Goal: Task Accomplishment & Management: Use online tool/utility

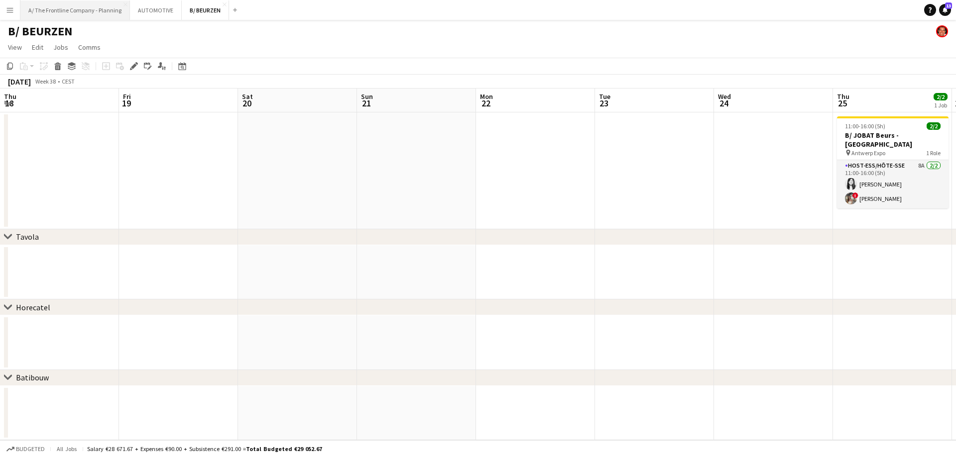
scroll to position [0, 265]
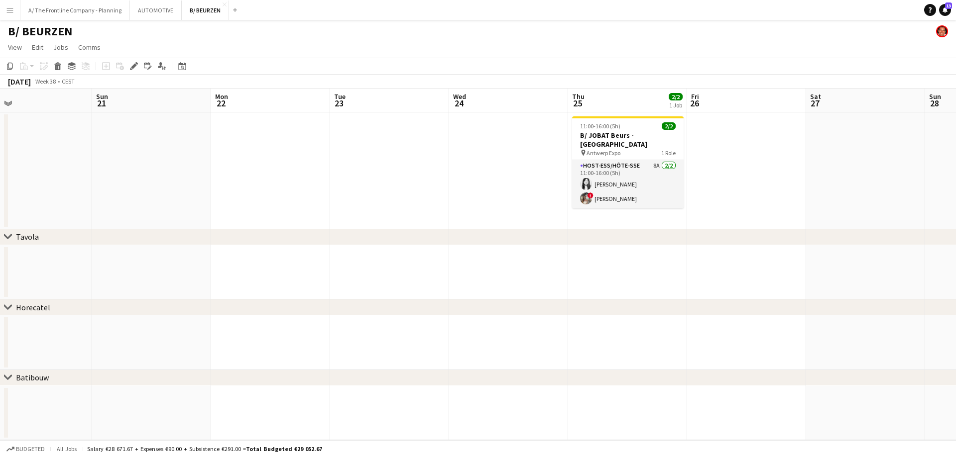
click at [9, 12] on app-icon "Menu" at bounding box center [10, 10] width 8 height 8
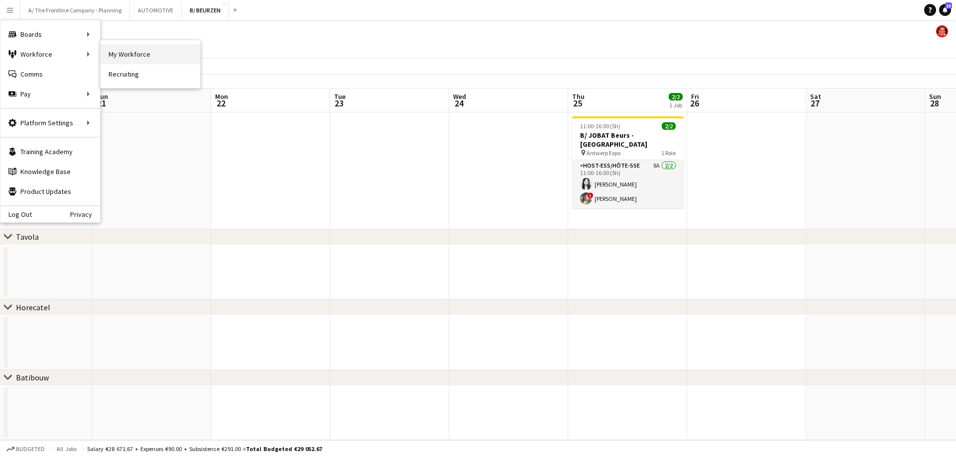
click at [139, 54] on link "My Workforce" at bounding box center [151, 54] width 100 height 20
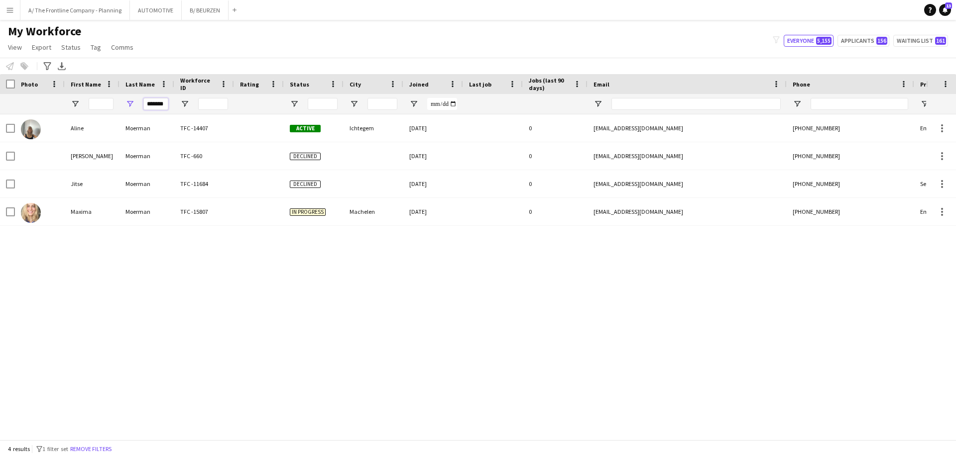
click at [153, 107] on input "*******" at bounding box center [155, 104] width 25 height 12
type input "******"
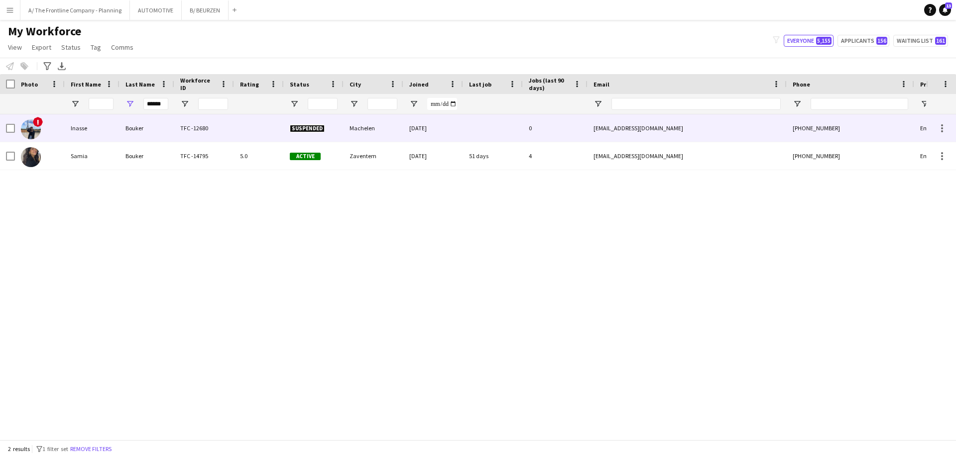
click at [86, 129] on div "Inasse" at bounding box center [92, 127] width 55 height 27
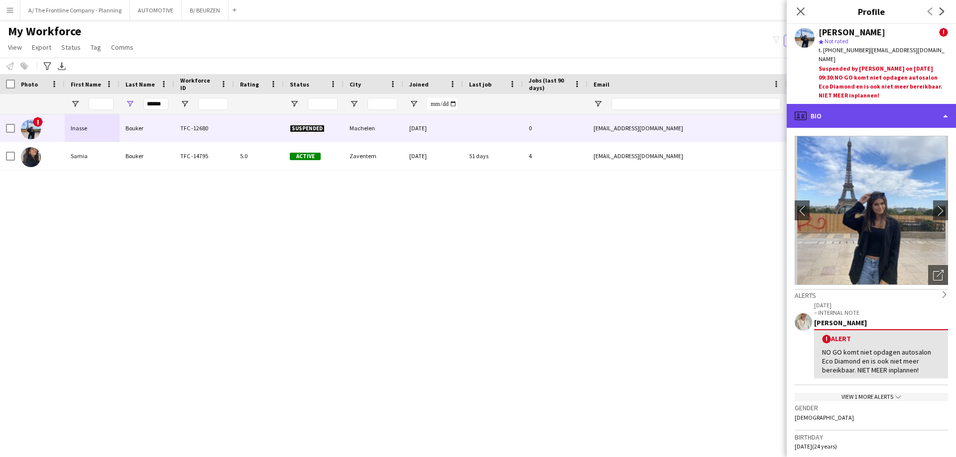
click at [873, 115] on div "profile Bio" at bounding box center [871, 116] width 169 height 24
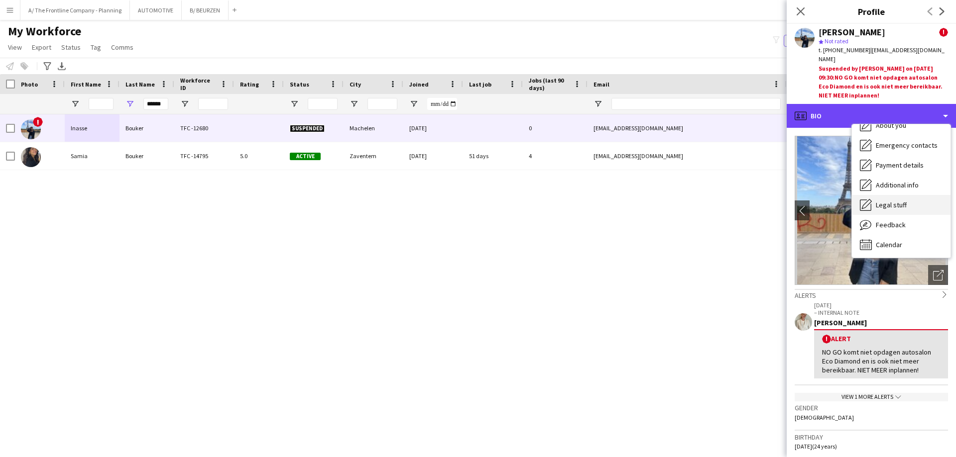
scroll to position [74, 0]
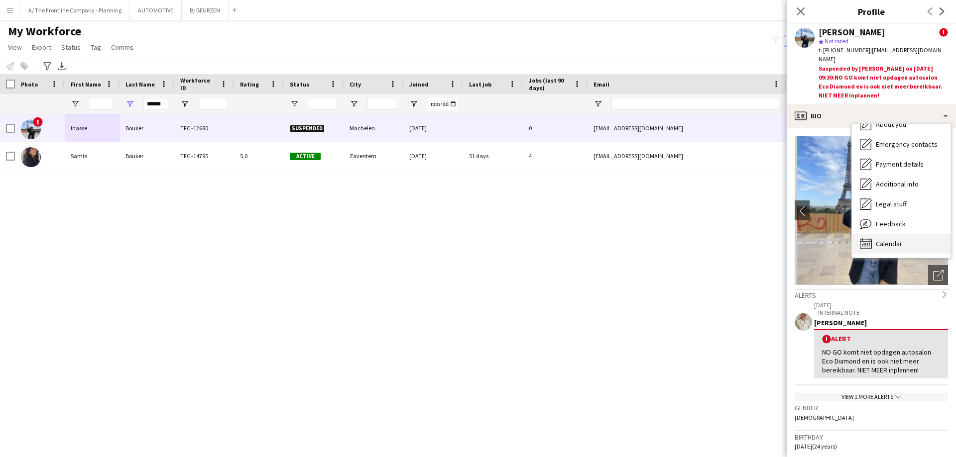
click at [889, 239] on span "Calendar" at bounding box center [889, 243] width 26 height 9
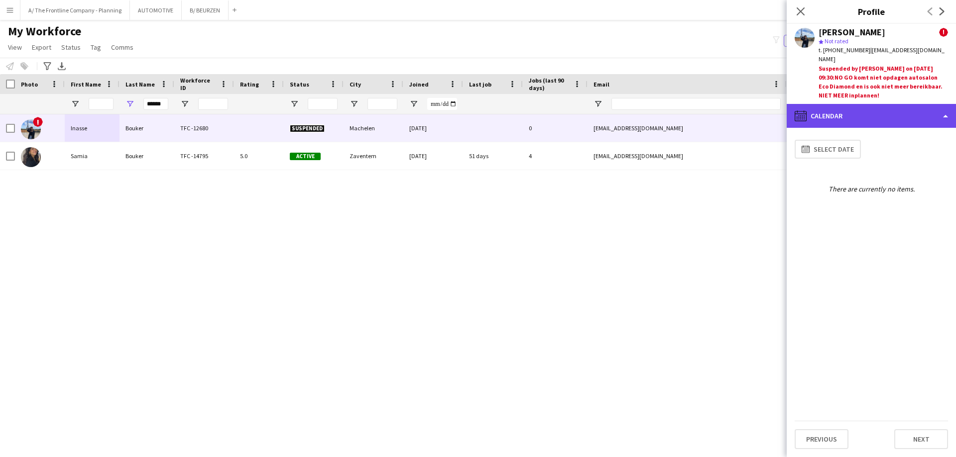
click at [860, 108] on div "calendar-full Calendar" at bounding box center [871, 116] width 169 height 24
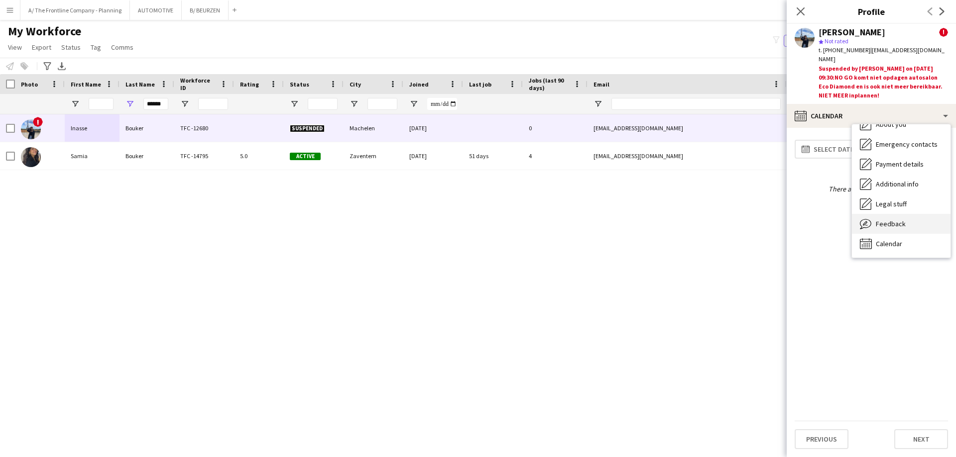
click at [887, 220] on div "Feedback Feedback" at bounding box center [901, 224] width 99 height 20
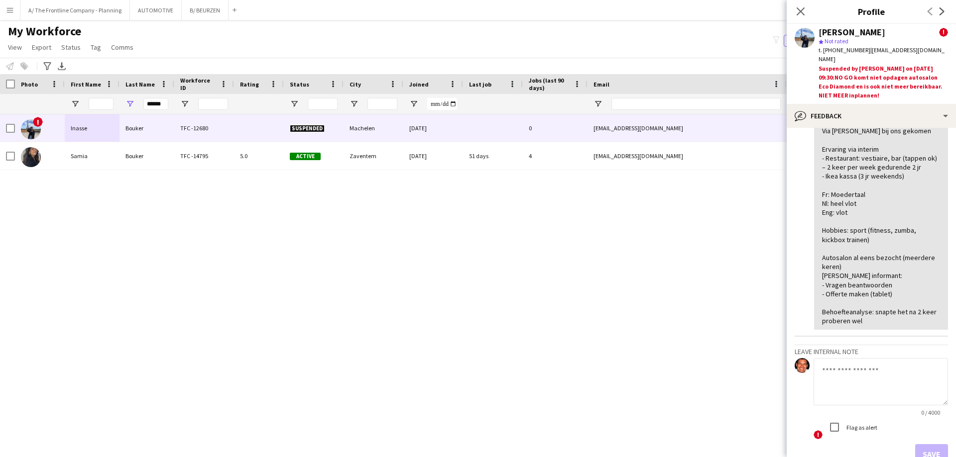
scroll to position [498, 0]
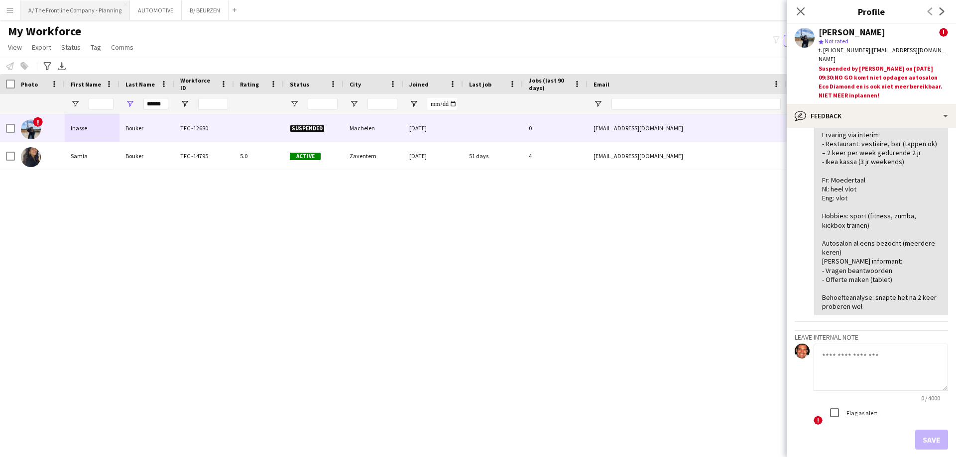
drag, startPoint x: 79, startPoint y: 4, endPoint x: 91, endPoint y: 18, distance: 18.0
click at [79, 4] on button "A/ The Frontline Company - Planning Close" at bounding box center [75, 9] width 110 height 19
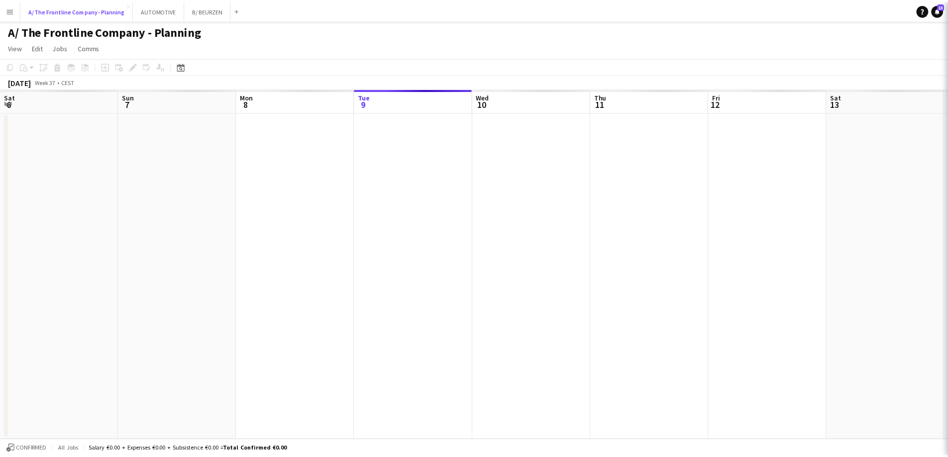
scroll to position [0, 238]
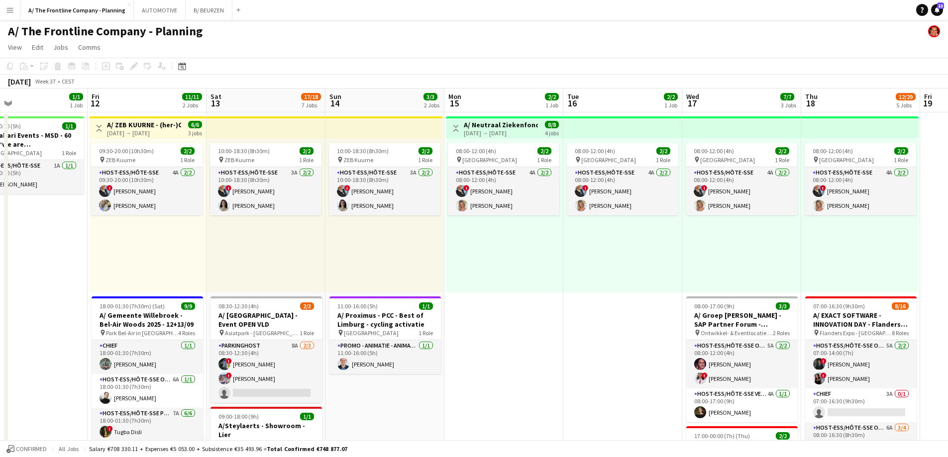
drag, startPoint x: 595, startPoint y: 256, endPoint x: 180, endPoint y: 235, distance: 416.2
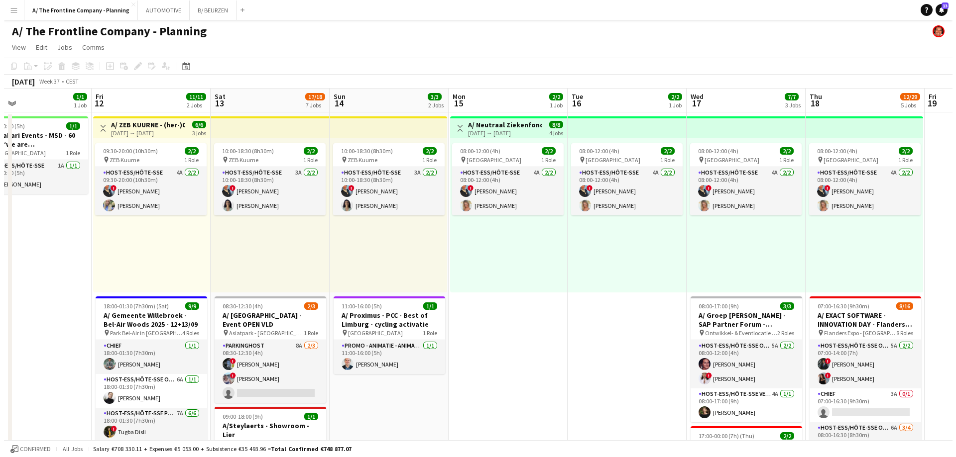
scroll to position [0, 297]
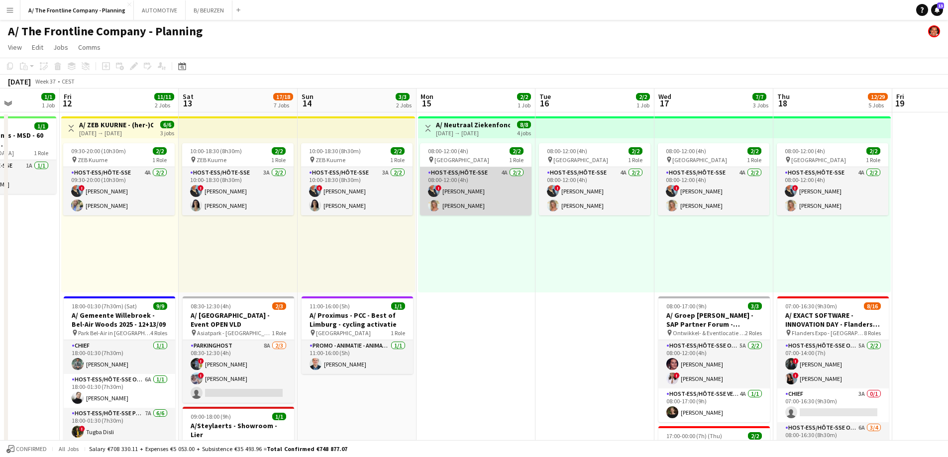
click at [470, 183] on app-card-role "Host-ess/Hôte-sse 4A [DATE] 08:00-12:00 (4h) ! [PERSON_NAME]" at bounding box center [476, 191] width 112 height 48
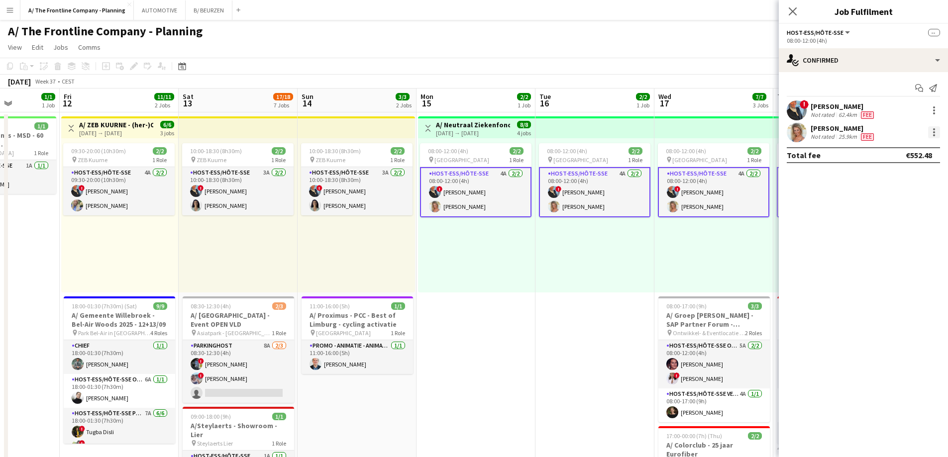
click at [932, 133] on div at bounding box center [934, 132] width 12 height 12
click at [925, 158] on button "Edit fee" at bounding box center [902, 151] width 78 height 24
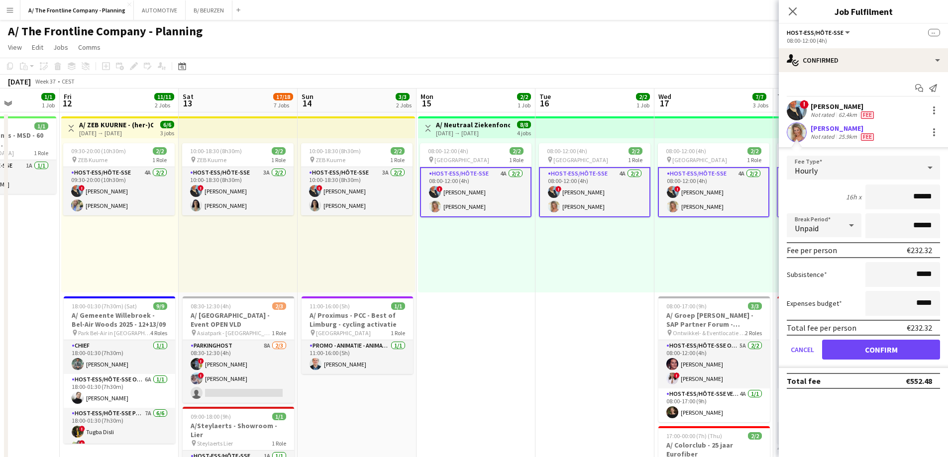
click at [13, 12] on app-icon "Menu" at bounding box center [10, 10] width 8 height 8
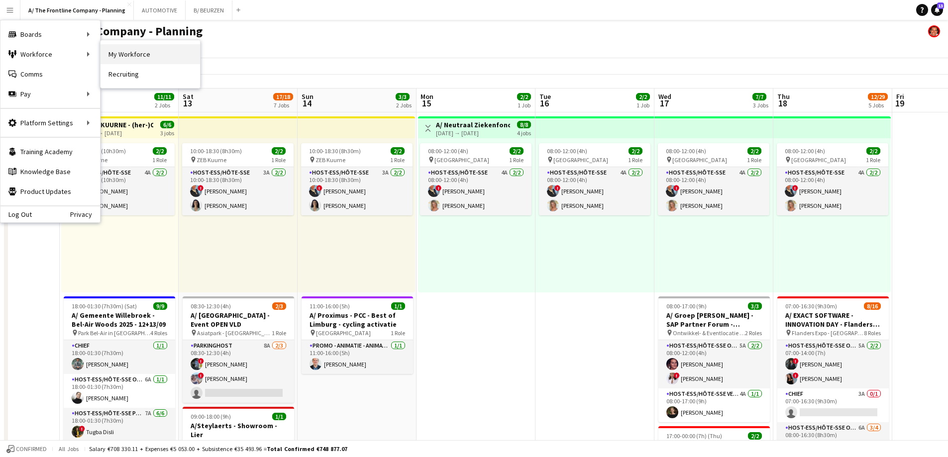
click at [147, 59] on link "My Workforce" at bounding box center [151, 54] width 100 height 20
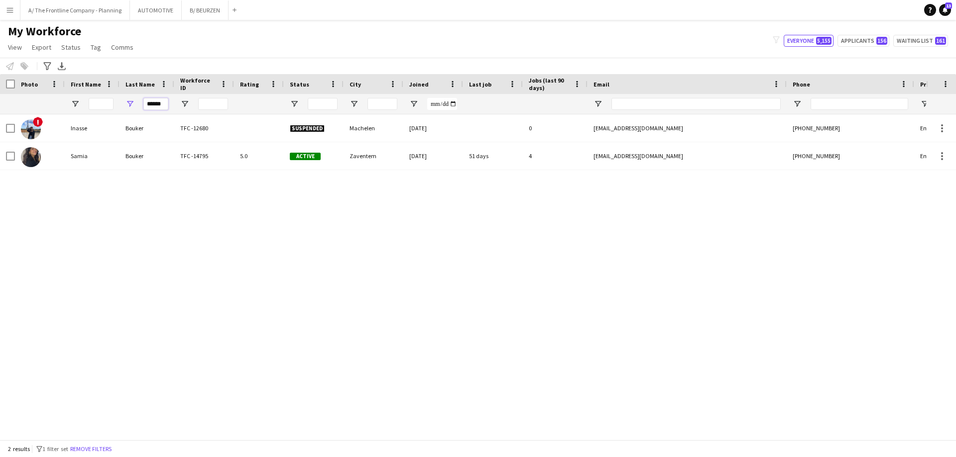
click at [152, 102] on input "******" at bounding box center [155, 104] width 25 height 12
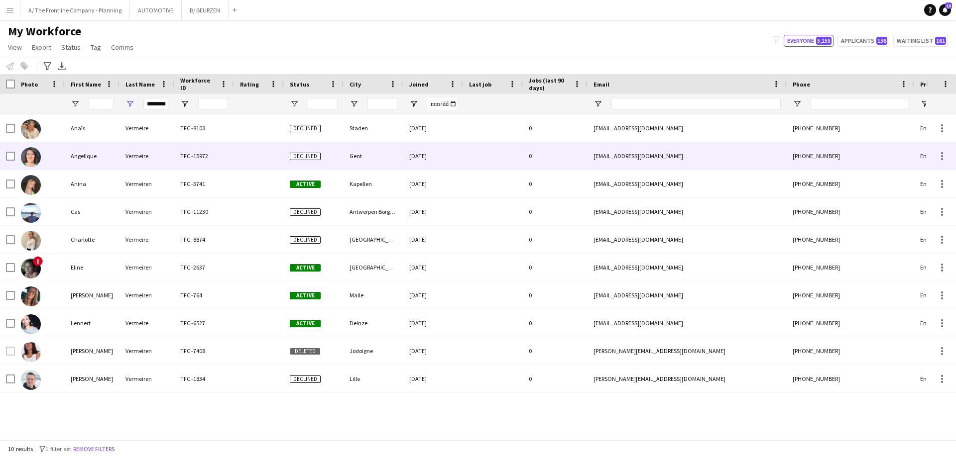
click at [113, 159] on div "Angelique" at bounding box center [92, 155] width 55 height 27
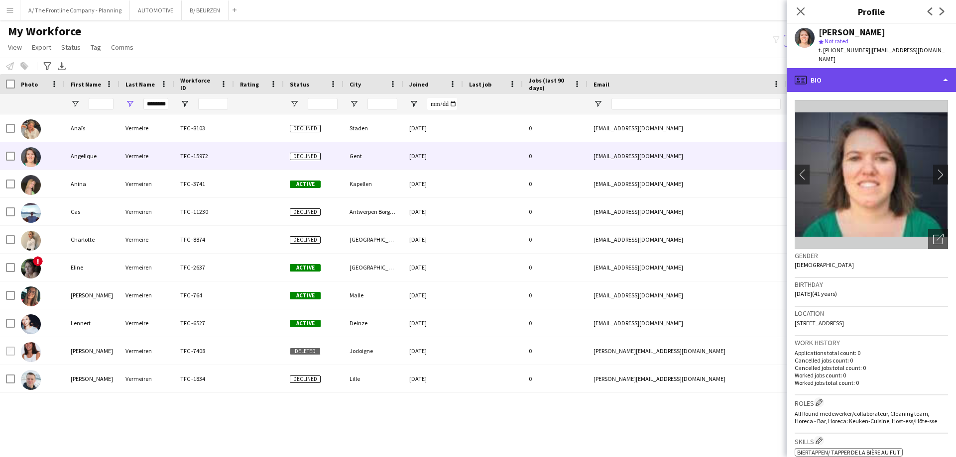
click at [886, 70] on div "profile Bio" at bounding box center [871, 80] width 169 height 24
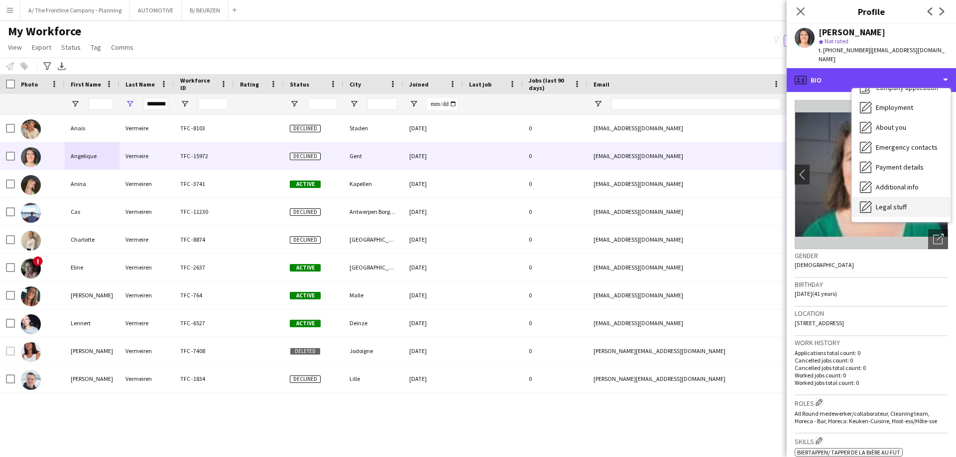
scroll to position [74, 0]
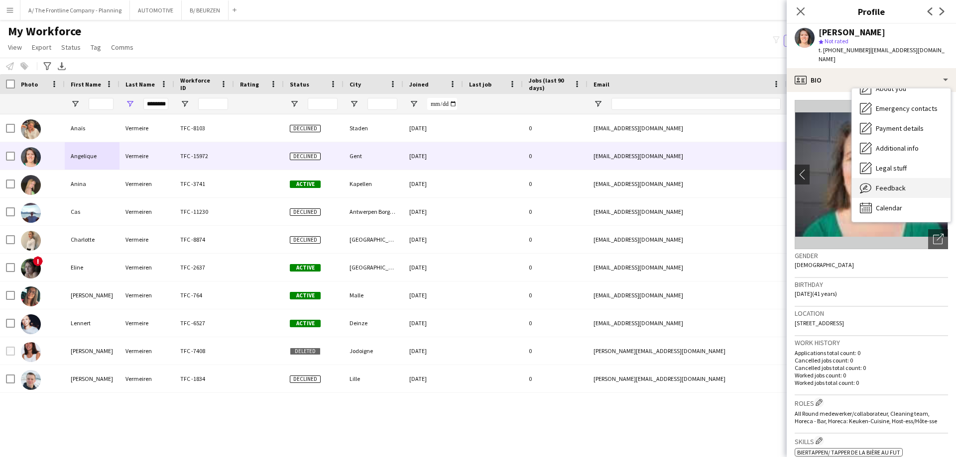
click at [893, 184] on span "Feedback" at bounding box center [891, 188] width 30 height 9
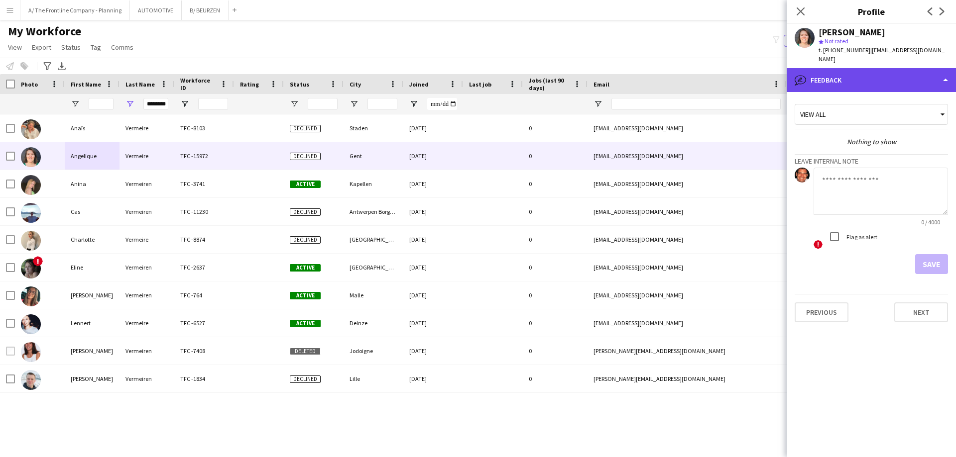
click at [866, 72] on div "bubble-pencil Feedback" at bounding box center [871, 80] width 169 height 24
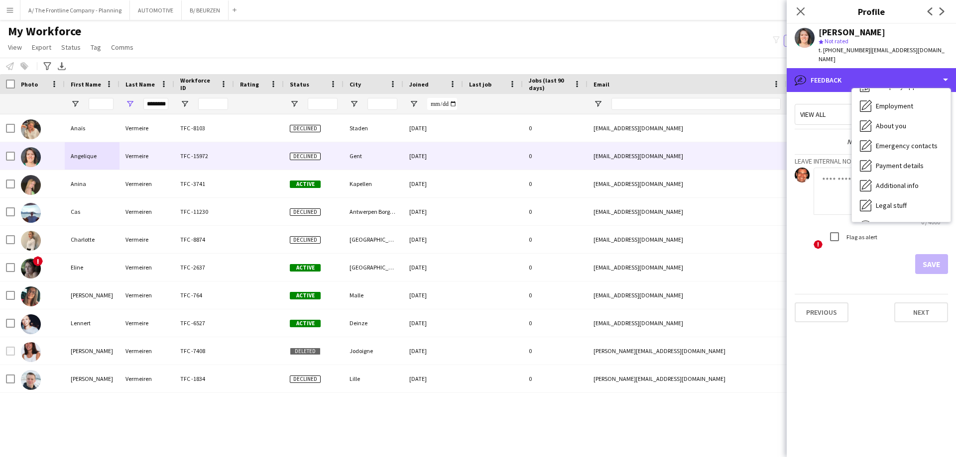
scroll to position [0, 0]
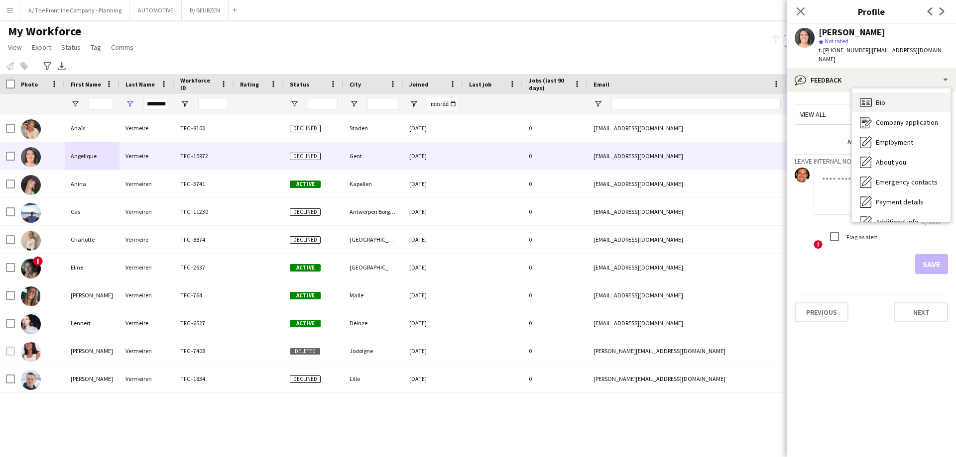
click at [875, 95] on div "Bio Bio" at bounding box center [901, 103] width 99 height 20
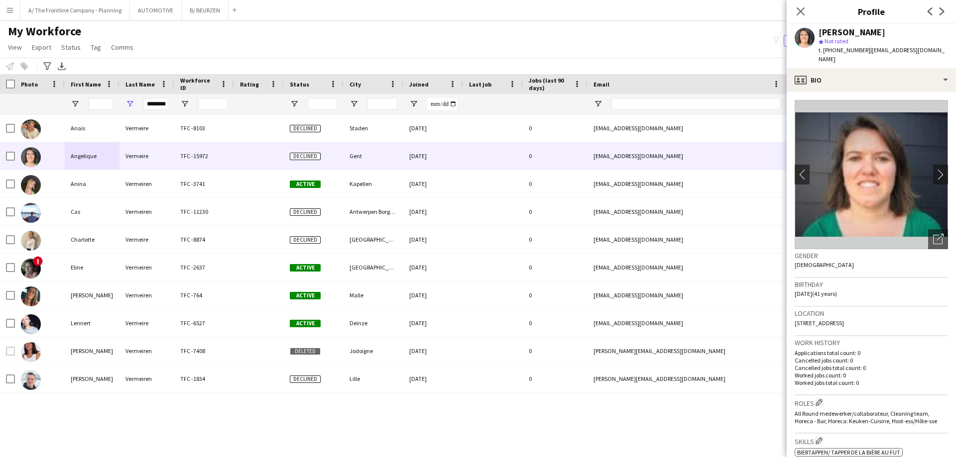
scroll to position [299, 0]
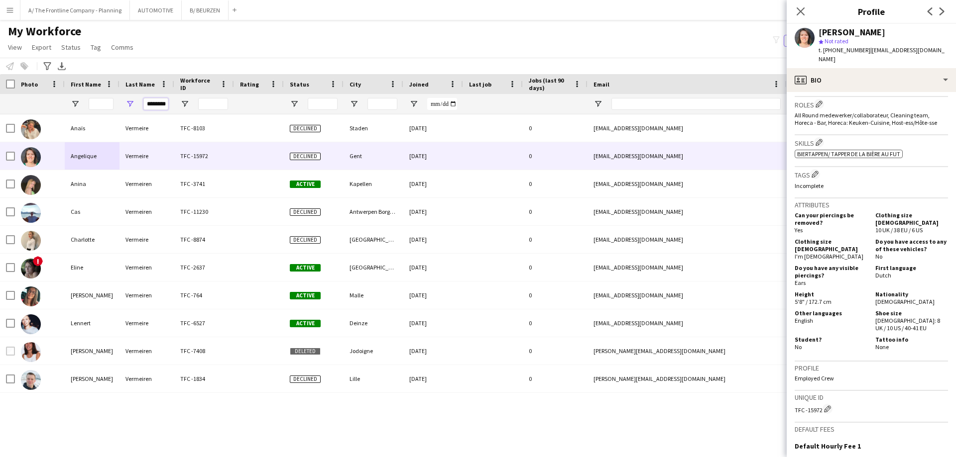
click at [151, 101] on input "********" at bounding box center [155, 104] width 25 height 12
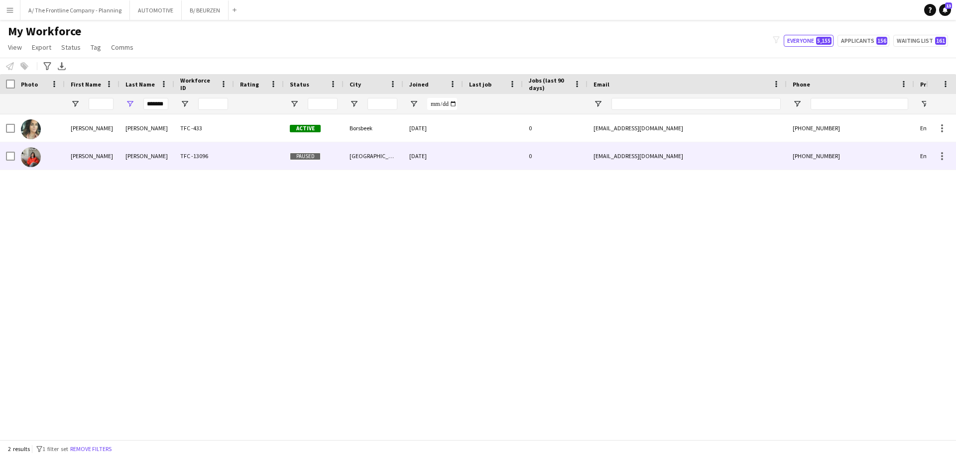
click at [95, 156] on div "[PERSON_NAME]" at bounding box center [92, 155] width 55 height 27
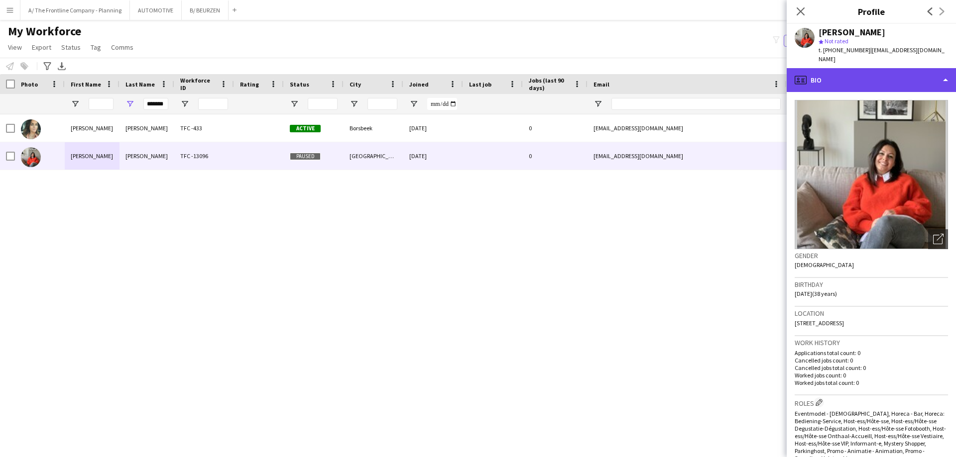
click at [905, 73] on div "profile Bio" at bounding box center [871, 80] width 169 height 24
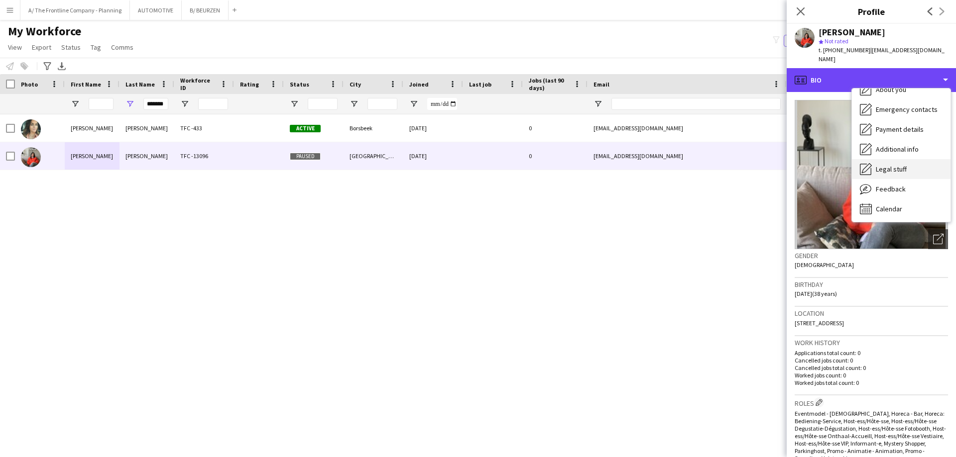
scroll to position [74, 0]
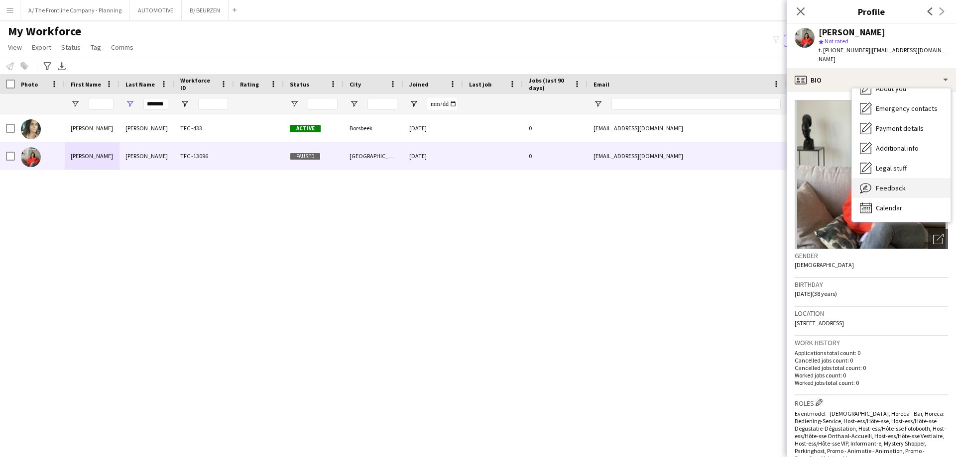
click at [885, 184] on span "Feedback" at bounding box center [891, 188] width 30 height 9
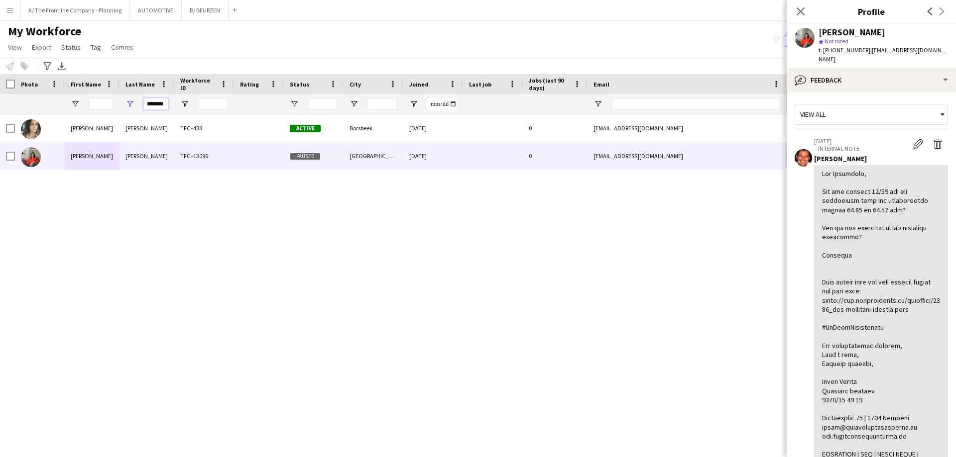
click at [159, 107] on input "*******" at bounding box center [155, 104] width 25 height 12
type input "********"
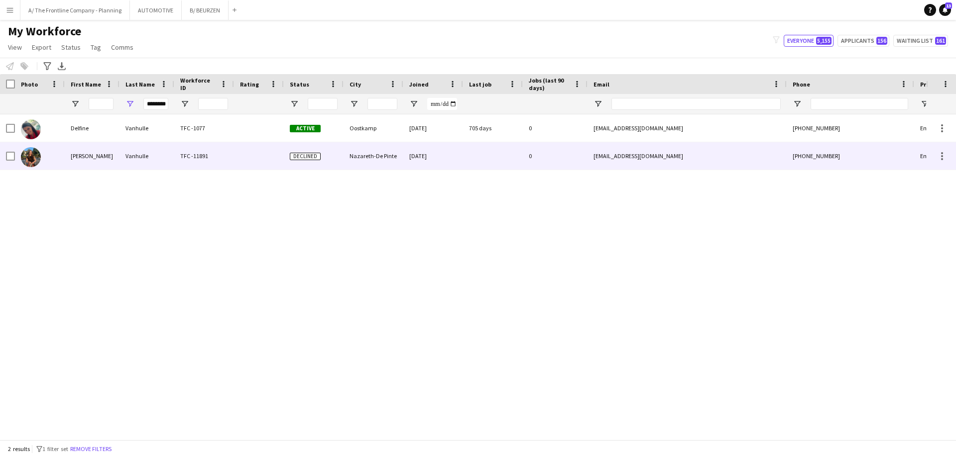
scroll to position [0, 0]
click at [82, 152] on div "[PERSON_NAME]" at bounding box center [92, 155] width 55 height 27
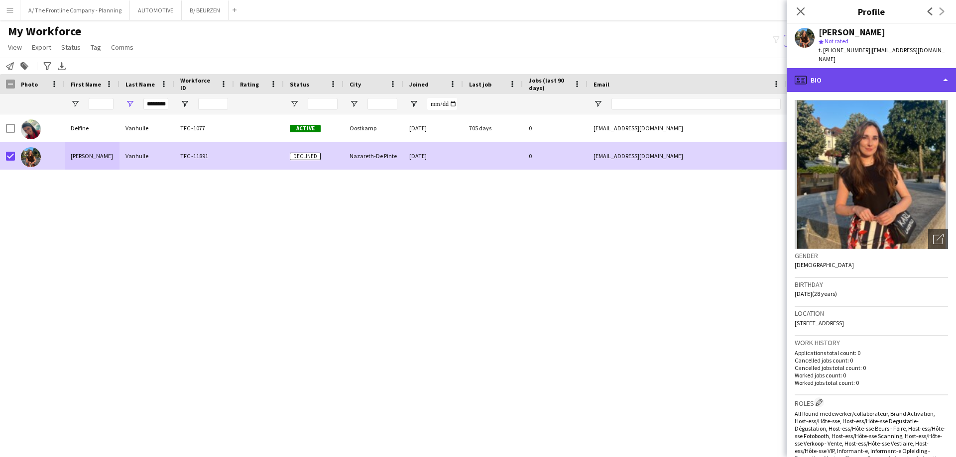
click at [872, 69] on div "profile Bio" at bounding box center [871, 80] width 169 height 24
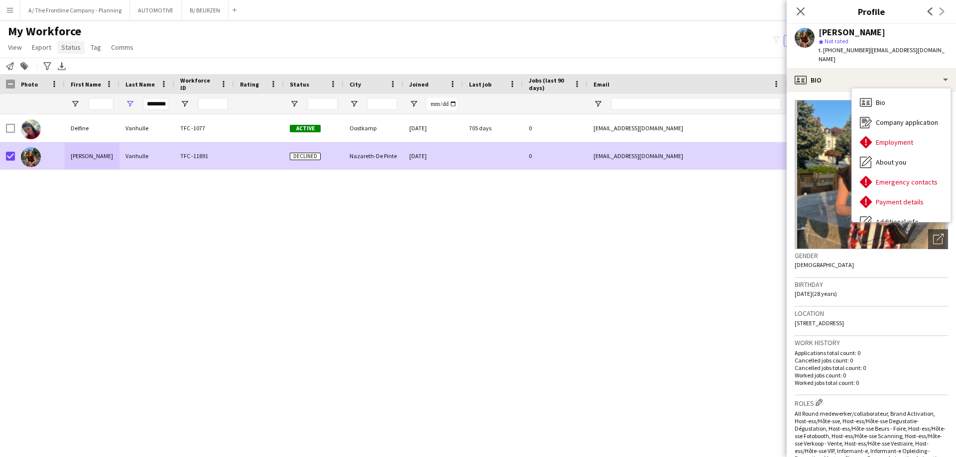
click at [75, 44] on span "Status" at bounding box center [70, 47] width 19 height 9
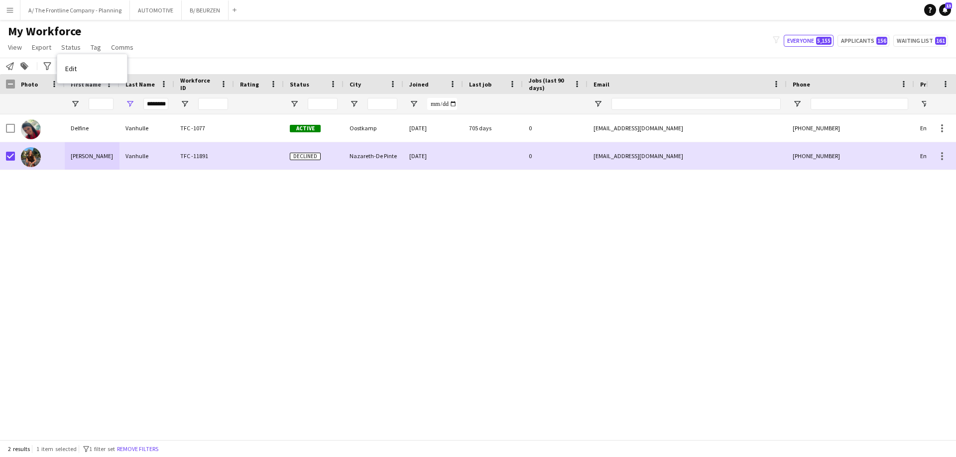
click at [66, 69] on span "Edit" at bounding box center [70, 68] width 11 height 9
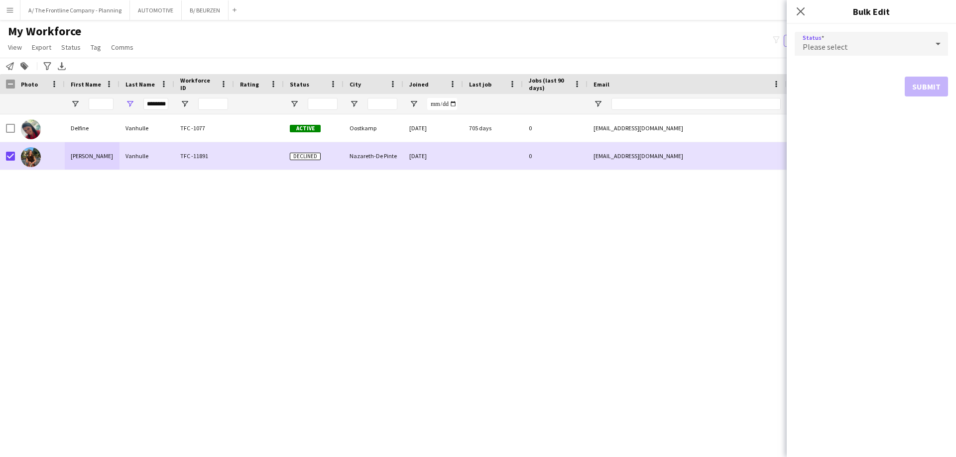
click at [868, 46] on div "Please select" at bounding box center [860, 44] width 133 height 24
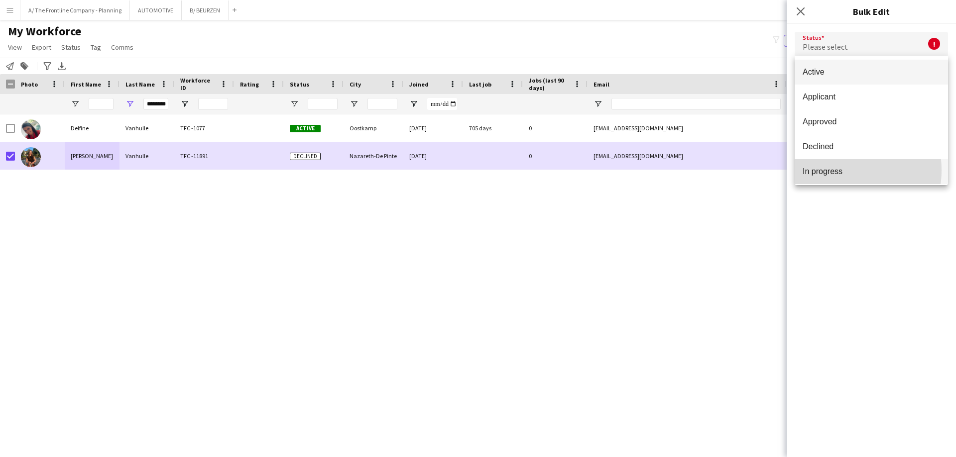
click at [834, 170] on span "In progress" at bounding box center [870, 171] width 137 height 9
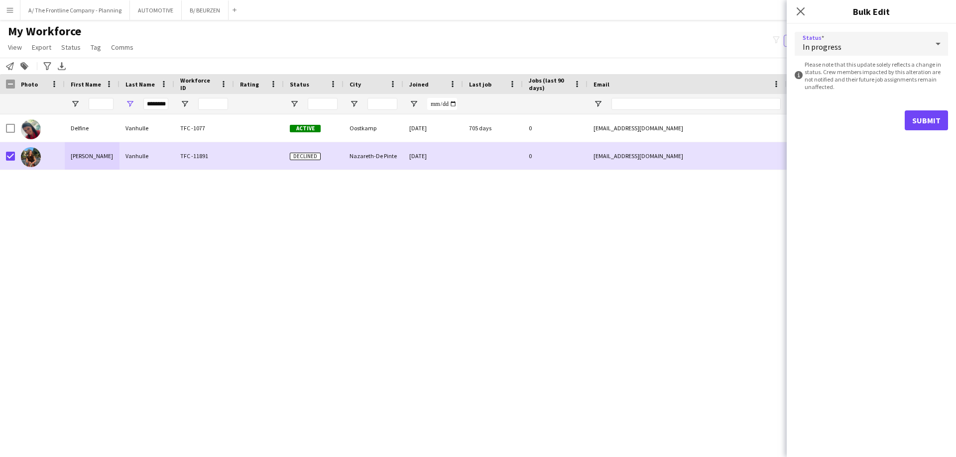
click at [674, 228] on div "[PERSON_NAME] TFC -1077 Active Oostkamp [DATE] 705 days 0 [EMAIL_ADDRESS][DOMAI…" at bounding box center [463, 273] width 926 height 318
click at [916, 122] on button "Submit" at bounding box center [925, 121] width 43 height 20
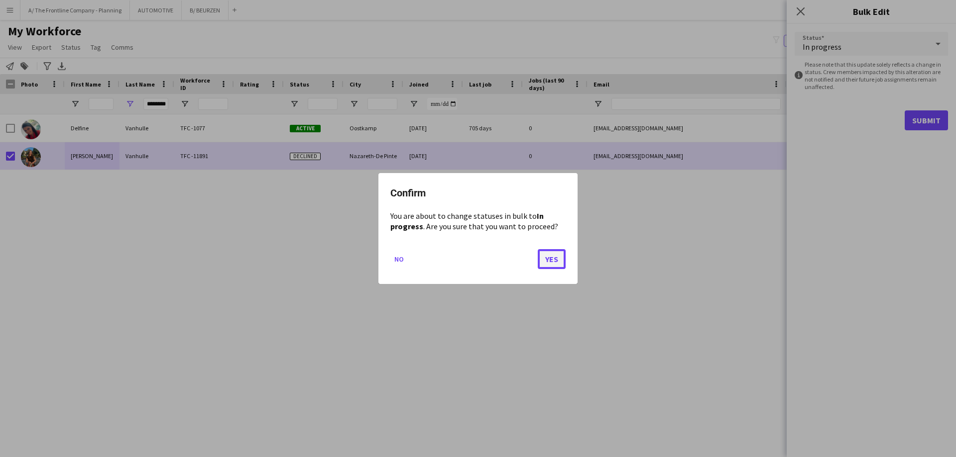
click at [555, 265] on button "Yes" at bounding box center [552, 259] width 28 height 20
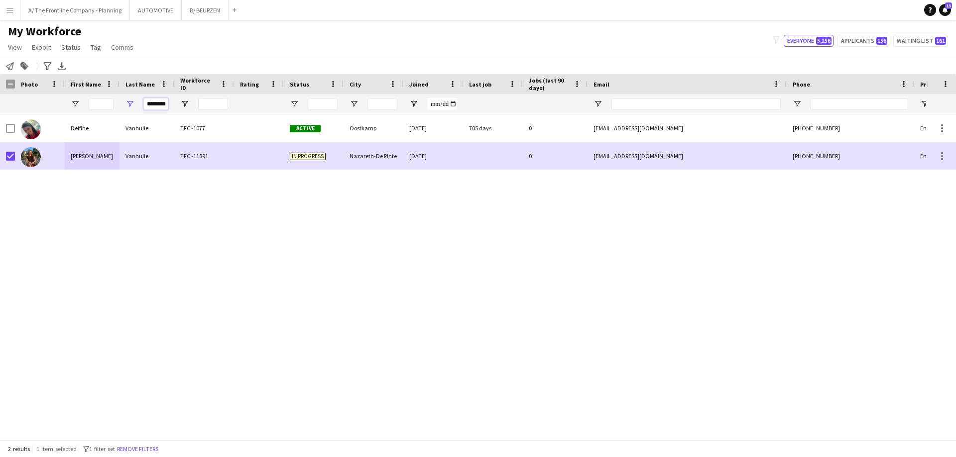
click at [160, 105] on input "********" at bounding box center [155, 104] width 25 height 12
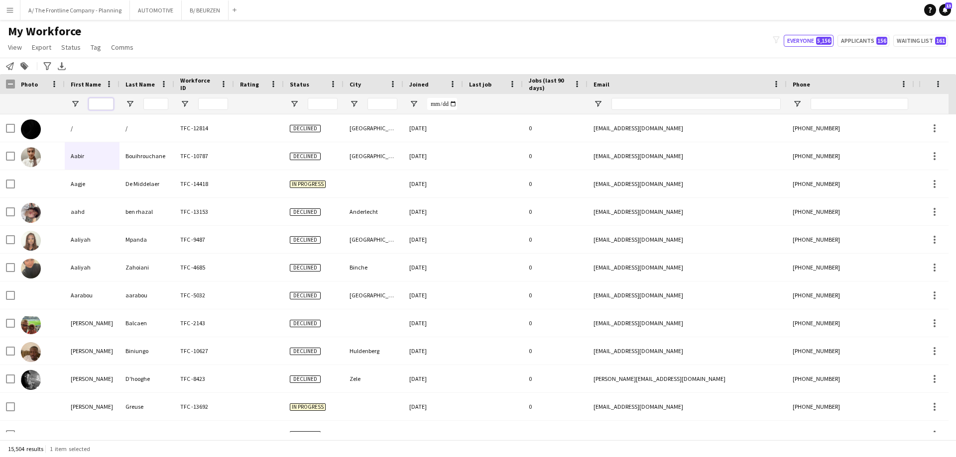
click at [100, 109] on input "First Name Filter Input" at bounding box center [101, 104] width 25 height 12
type input "**********"
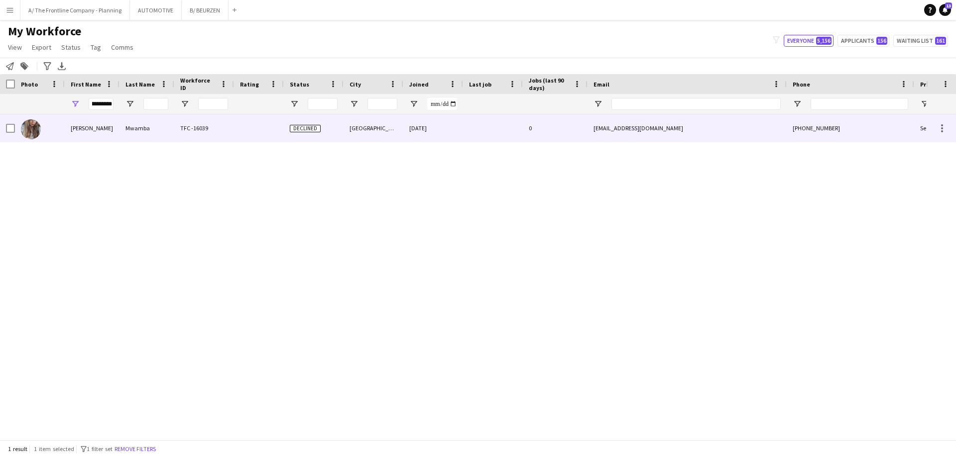
scroll to position [0, 0]
click at [93, 127] on div "[PERSON_NAME]" at bounding box center [92, 127] width 55 height 27
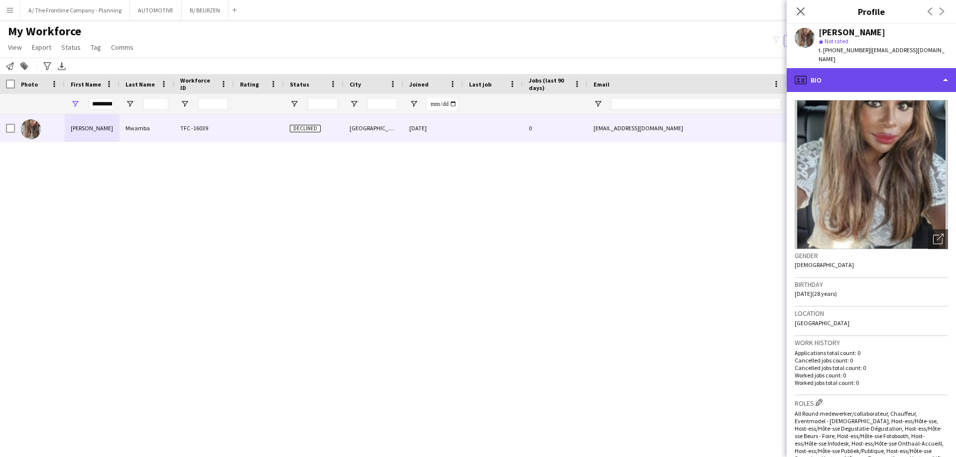
click at [891, 90] on div "profile Bio" at bounding box center [871, 80] width 169 height 24
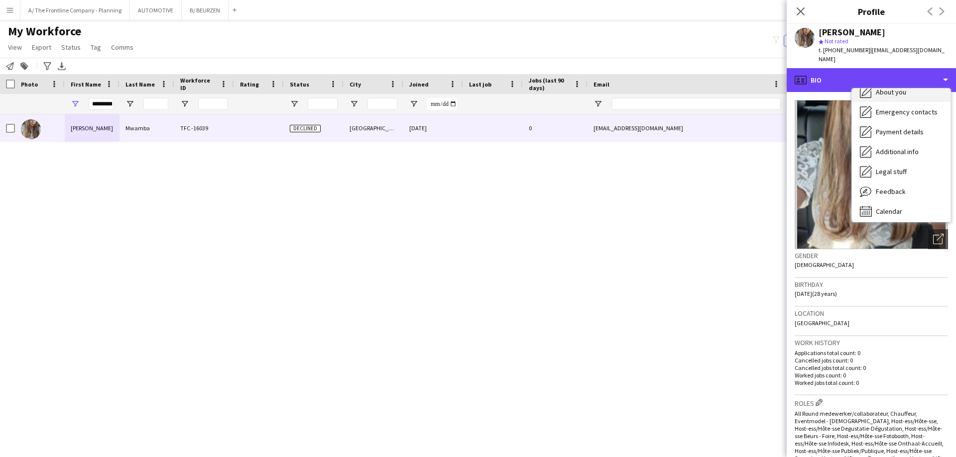
scroll to position [74, 0]
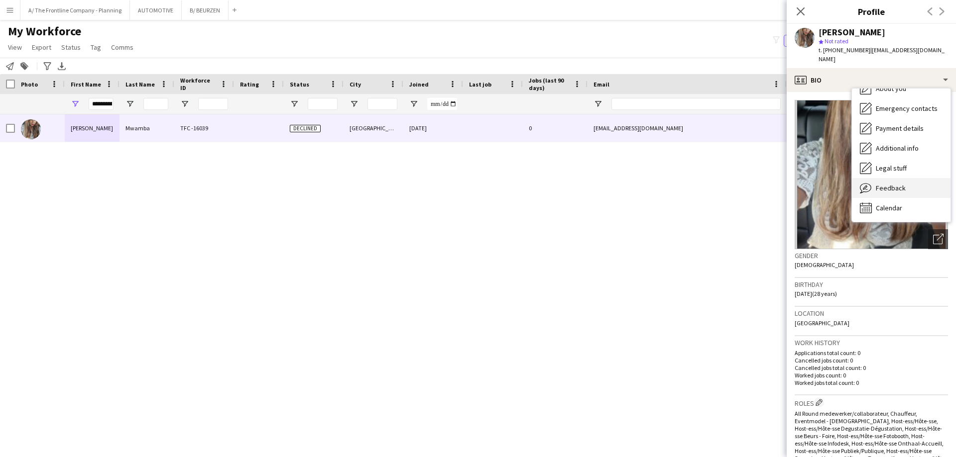
click at [888, 184] on span "Feedback" at bounding box center [891, 188] width 30 height 9
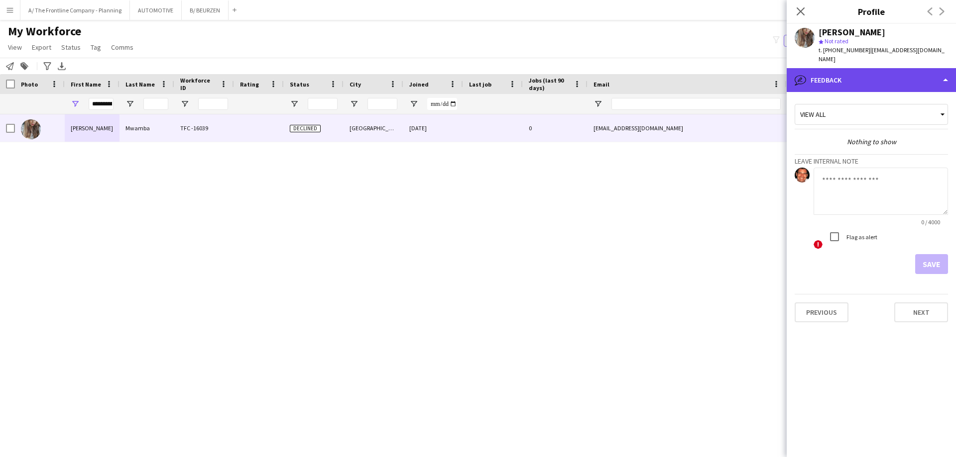
click at [821, 85] on div "bubble-pencil Feedback" at bounding box center [871, 80] width 169 height 24
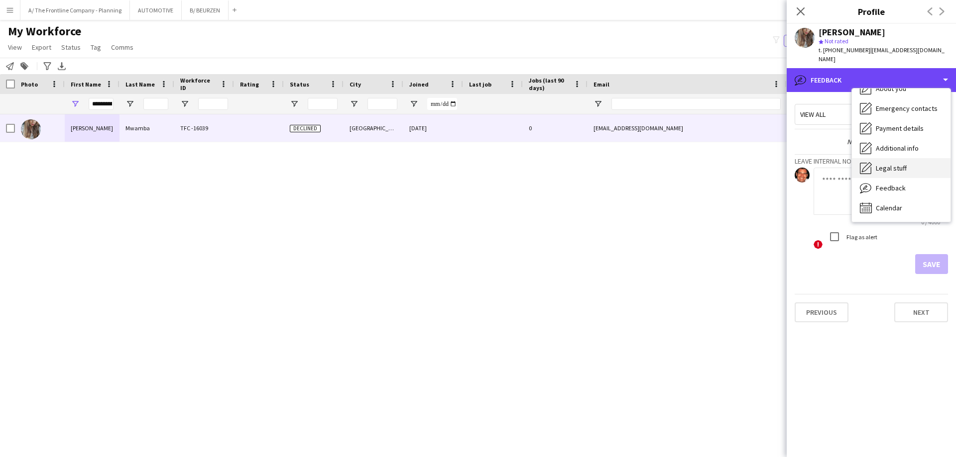
scroll to position [0, 0]
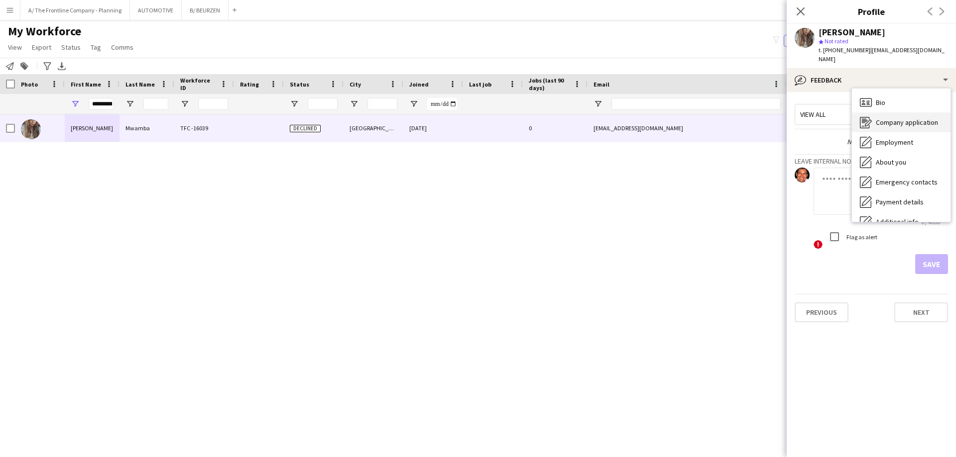
click at [904, 126] on span "Company application" at bounding box center [907, 122] width 62 height 9
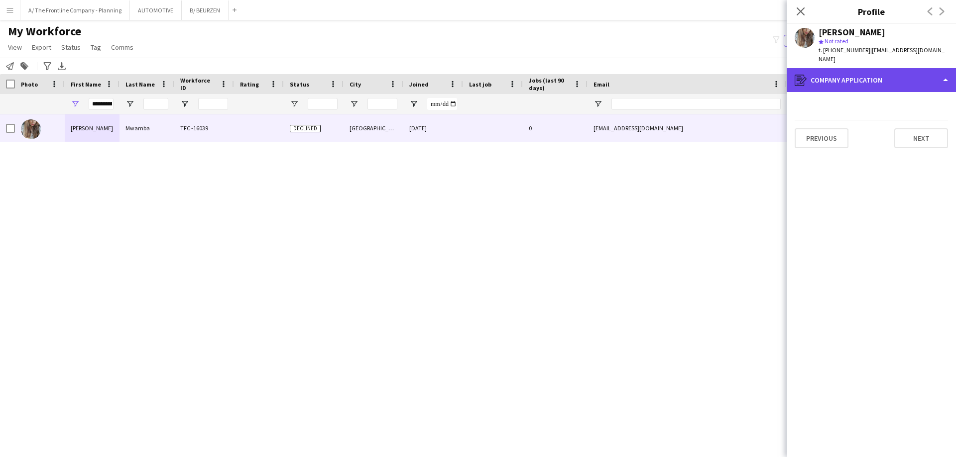
click at [894, 82] on div "register Company application" at bounding box center [871, 80] width 169 height 24
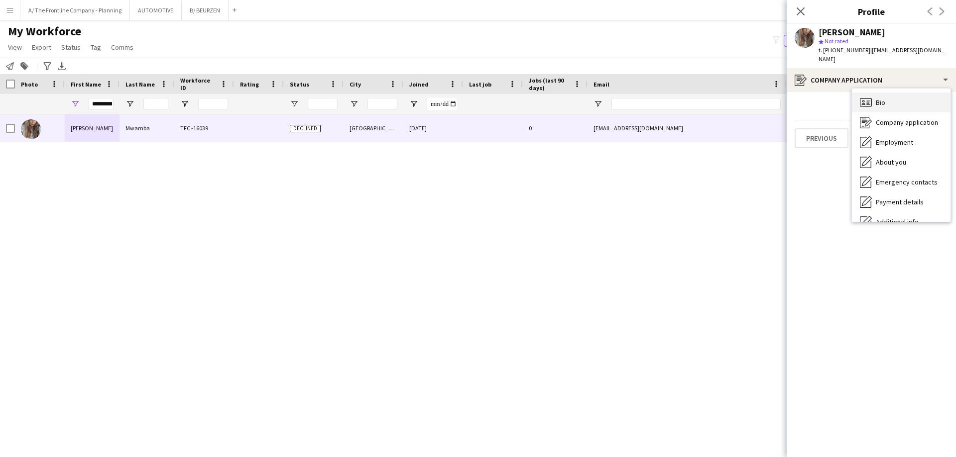
click at [893, 95] on div "Bio Bio" at bounding box center [901, 103] width 99 height 20
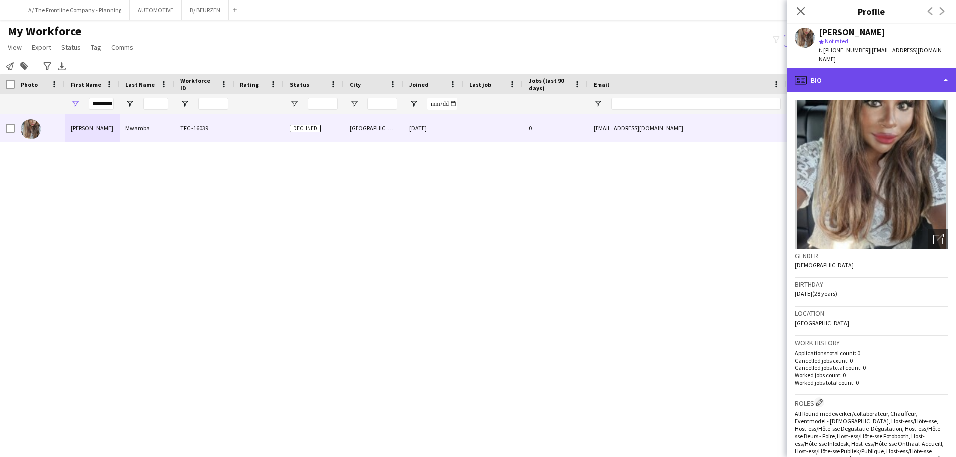
click at [880, 81] on div "profile Bio" at bounding box center [871, 80] width 169 height 24
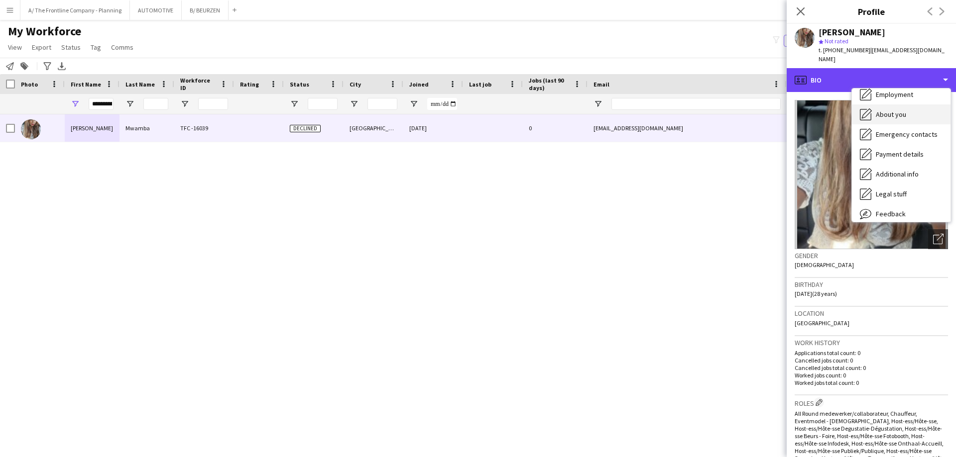
scroll to position [74, 0]
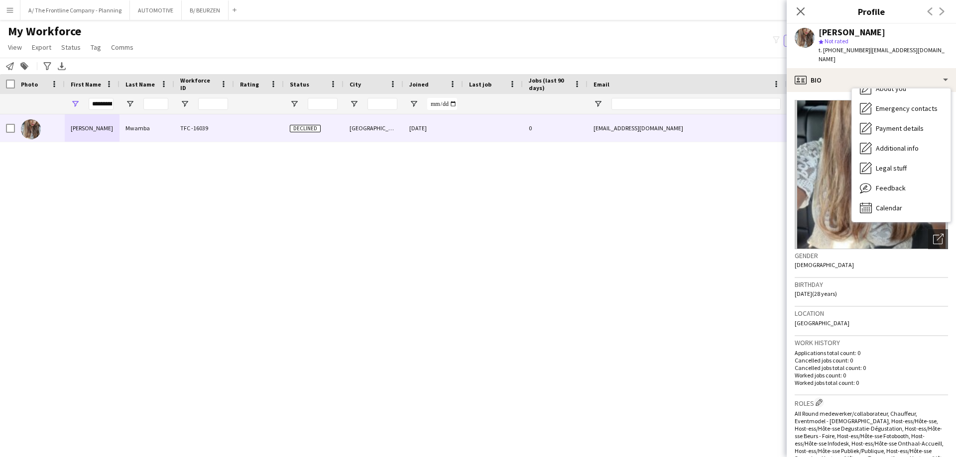
click at [850, 302] on div "Birthday [DEMOGRAPHIC_DATA] (28 years)" at bounding box center [870, 292] width 153 height 29
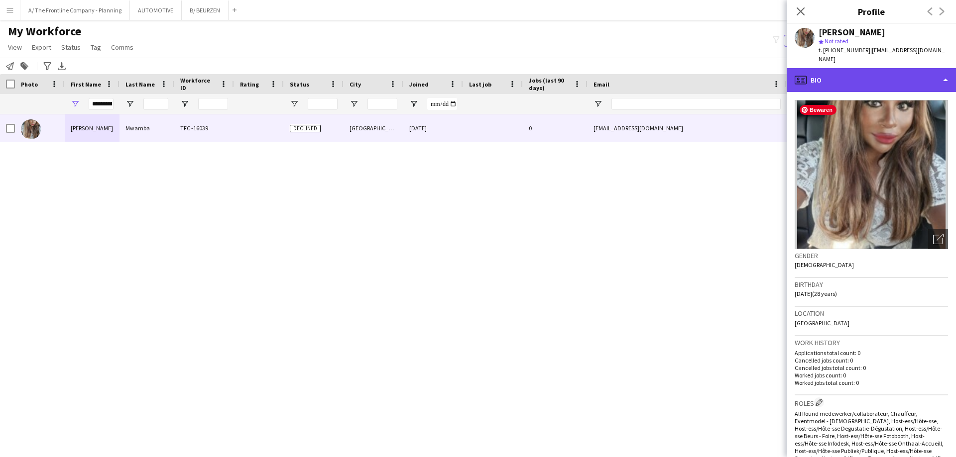
click at [889, 76] on div "profile Bio" at bounding box center [871, 80] width 169 height 24
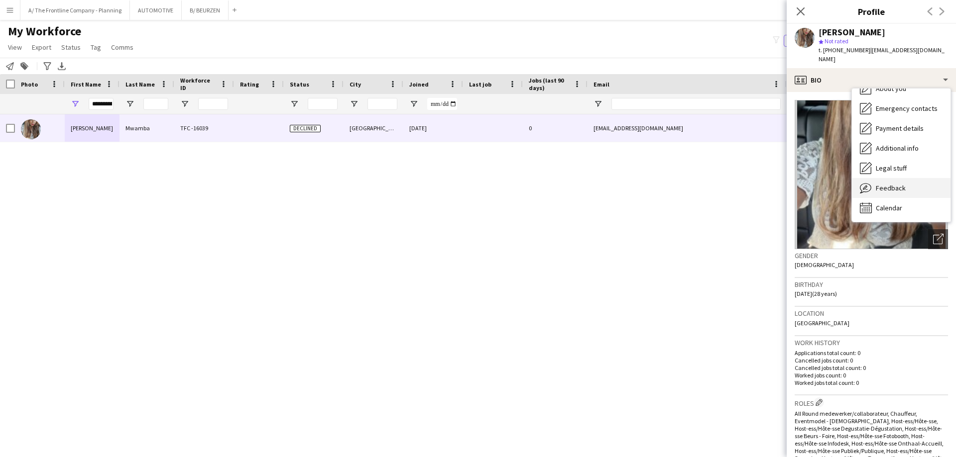
click at [889, 192] on span "Feedback" at bounding box center [891, 188] width 30 height 9
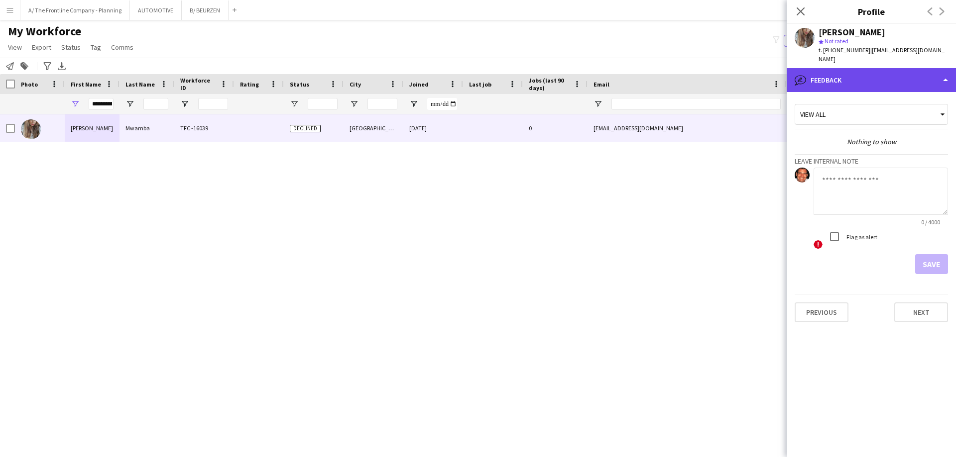
click at [831, 82] on div "bubble-pencil Feedback" at bounding box center [871, 80] width 169 height 24
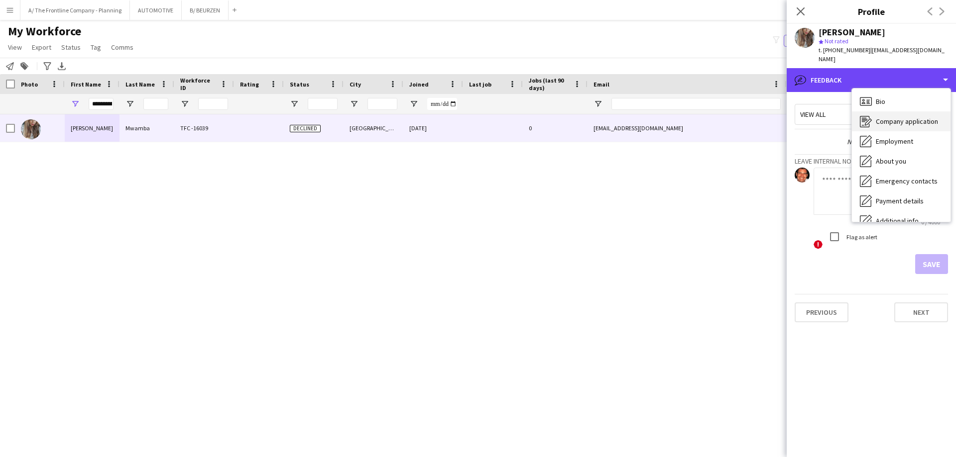
scroll to position [0, 0]
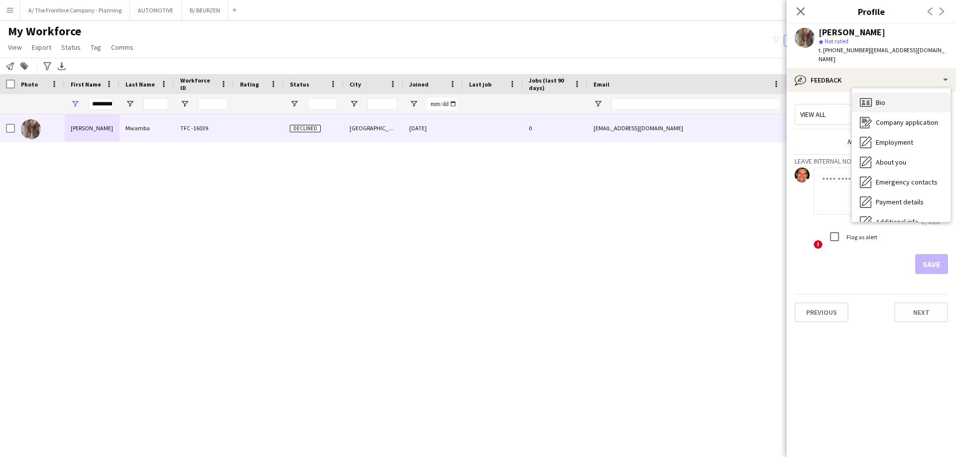
click at [881, 111] on div "Bio Bio" at bounding box center [901, 103] width 99 height 20
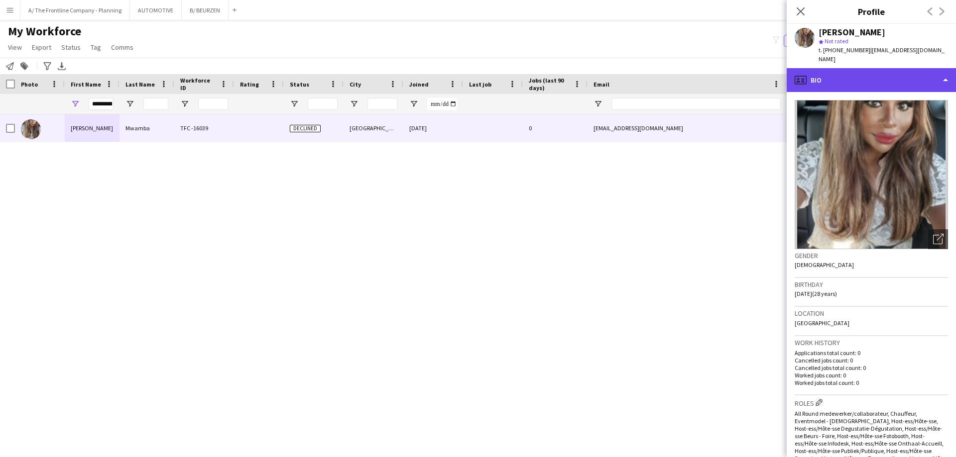
click at [834, 77] on div "profile Bio" at bounding box center [871, 80] width 169 height 24
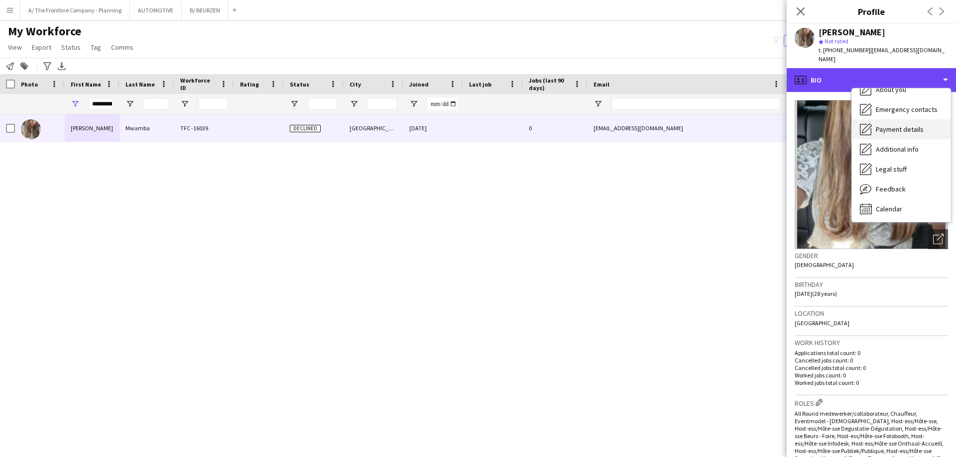
scroll to position [74, 0]
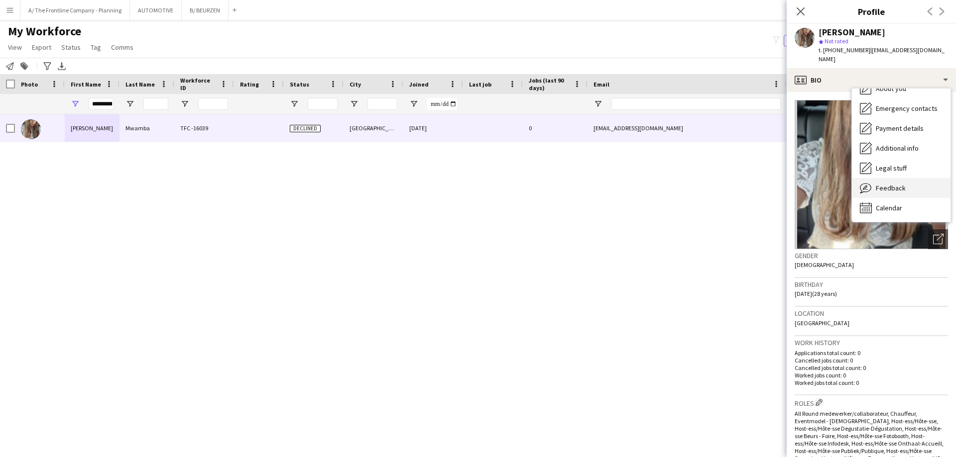
click at [895, 195] on div "Feedback Feedback" at bounding box center [901, 188] width 99 height 20
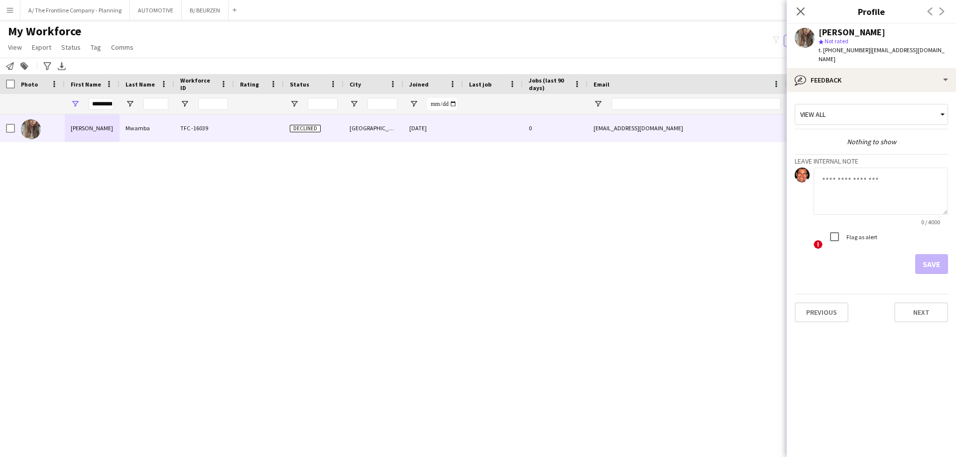
click at [862, 195] on textarea at bounding box center [880, 191] width 134 height 47
paste textarea "**********"
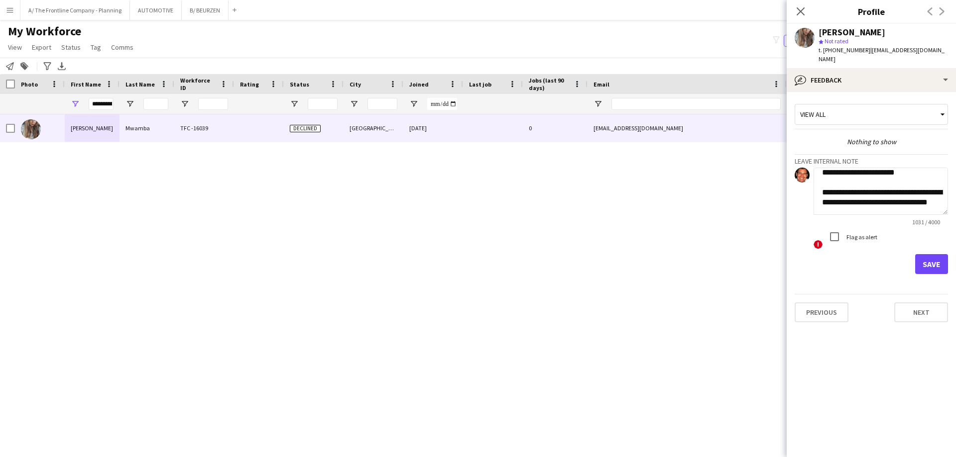
type textarea "**********"
click at [928, 265] on button "Save" at bounding box center [931, 264] width 33 height 20
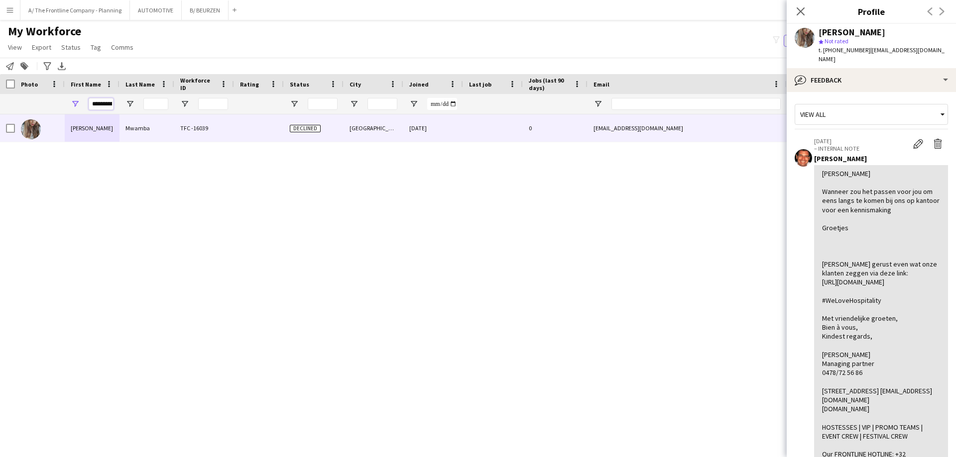
click at [98, 110] on input "**********" at bounding box center [101, 104] width 25 height 12
type input "*****"
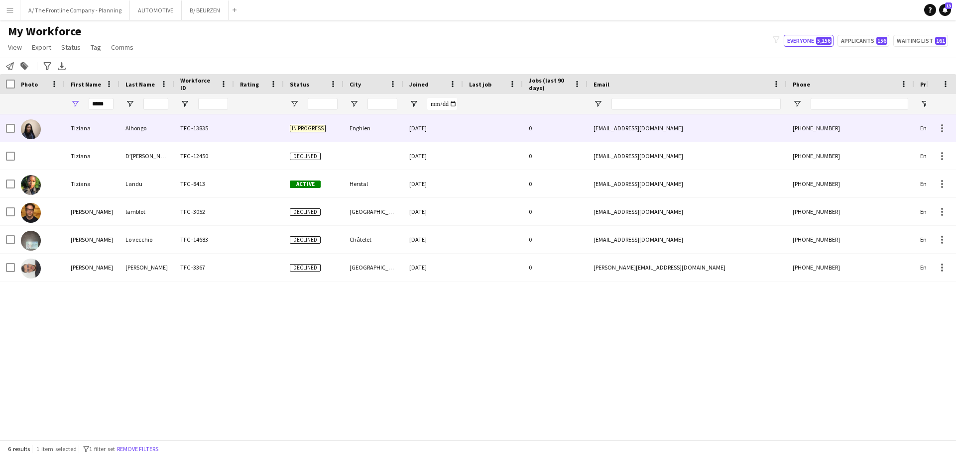
click at [106, 126] on div "Tiziana" at bounding box center [92, 127] width 55 height 27
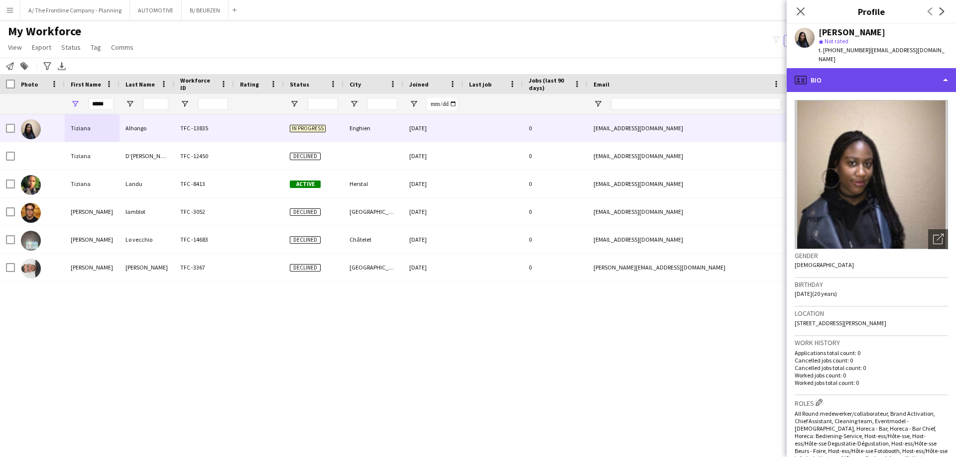
click at [897, 79] on div "profile Bio" at bounding box center [871, 80] width 169 height 24
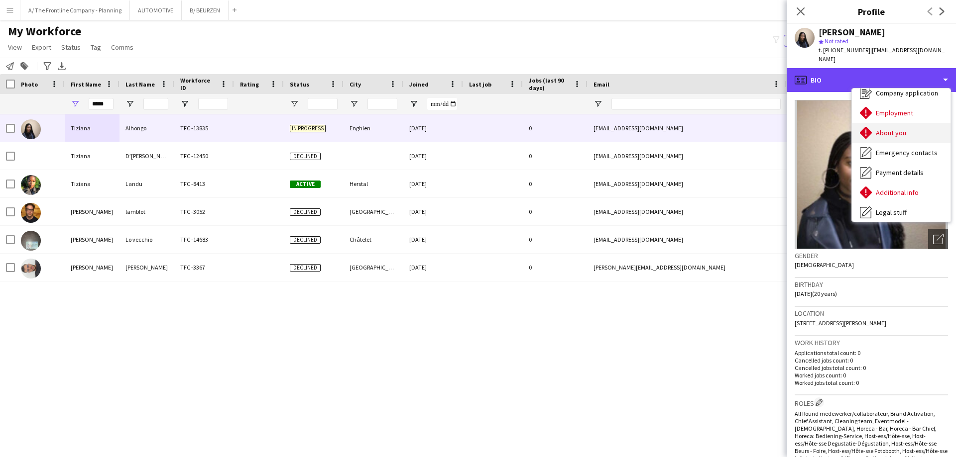
scroll to position [74, 0]
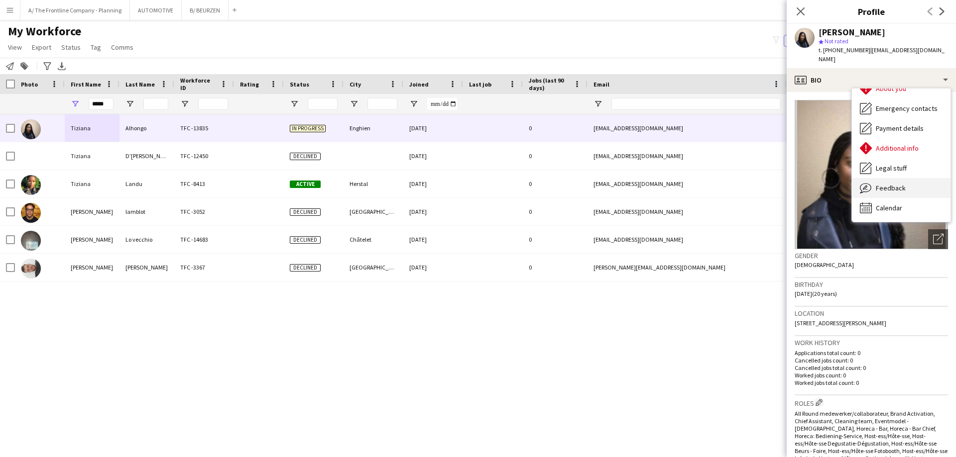
click at [873, 180] on div "Feedback Feedback" at bounding box center [901, 188] width 99 height 20
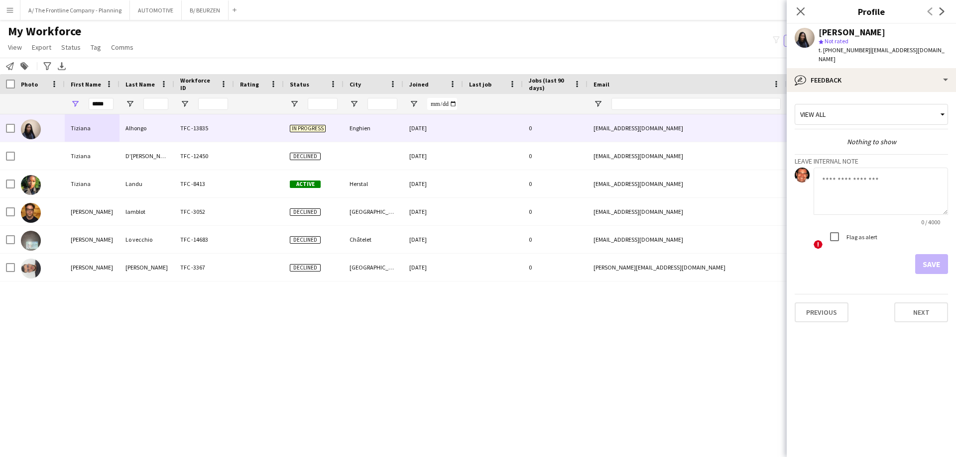
click at [862, 181] on textarea at bounding box center [880, 191] width 134 height 47
paste textarea "**********"
type textarea "**********"
click at [939, 256] on button "Save" at bounding box center [931, 264] width 33 height 20
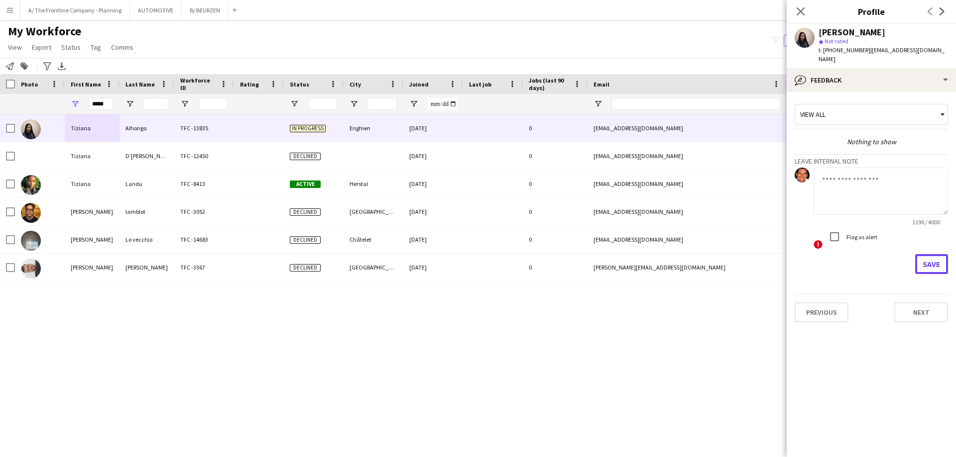
scroll to position [0, 0]
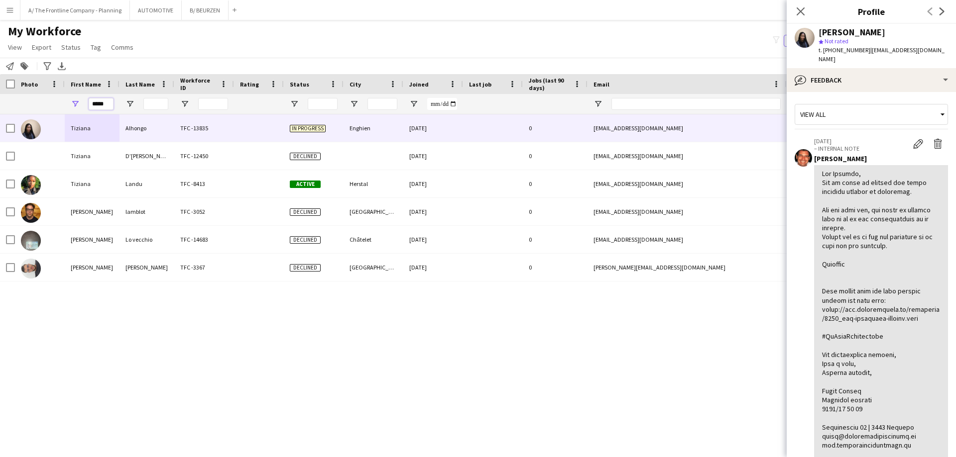
click at [95, 109] on input "*****" at bounding box center [101, 104] width 25 height 12
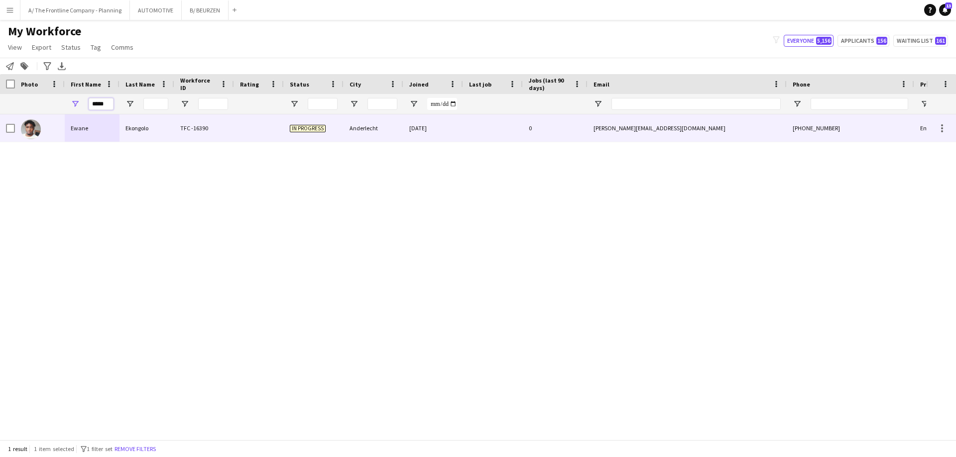
type input "*****"
click at [82, 132] on div "Ewane" at bounding box center [92, 127] width 55 height 27
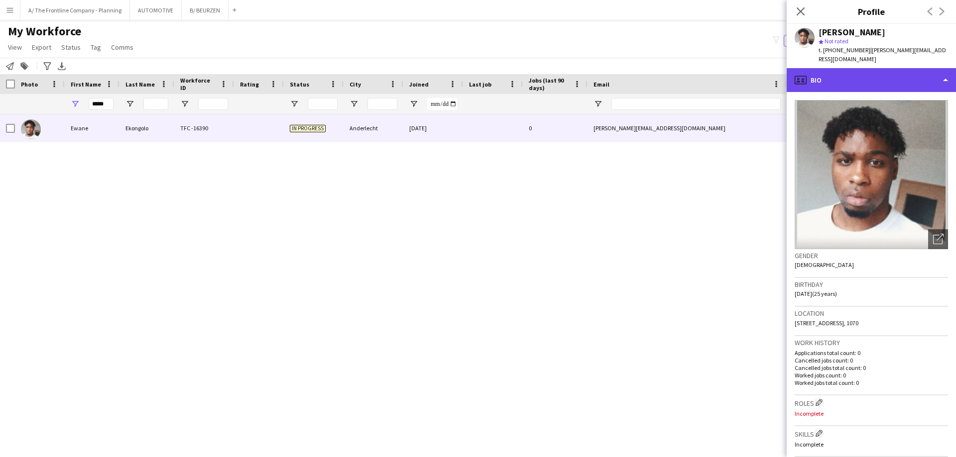
click at [857, 68] on div "profile Bio" at bounding box center [871, 80] width 169 height 24
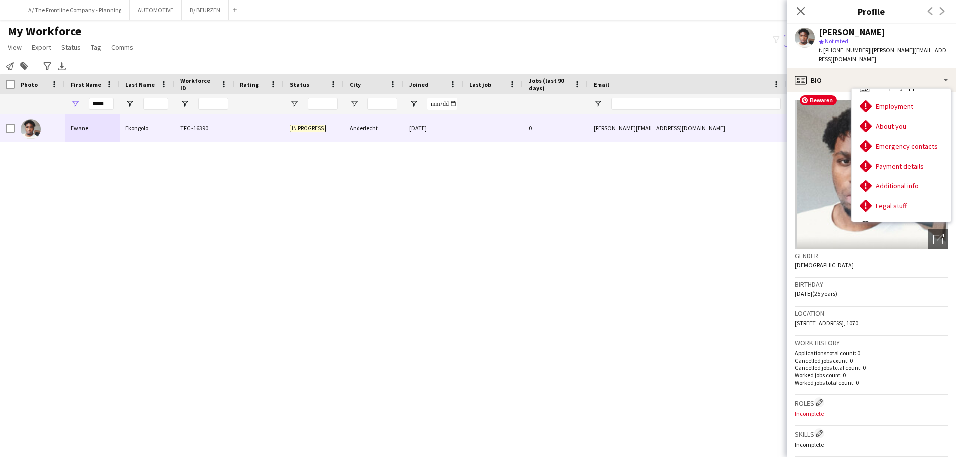
scroll to position [74, 0]
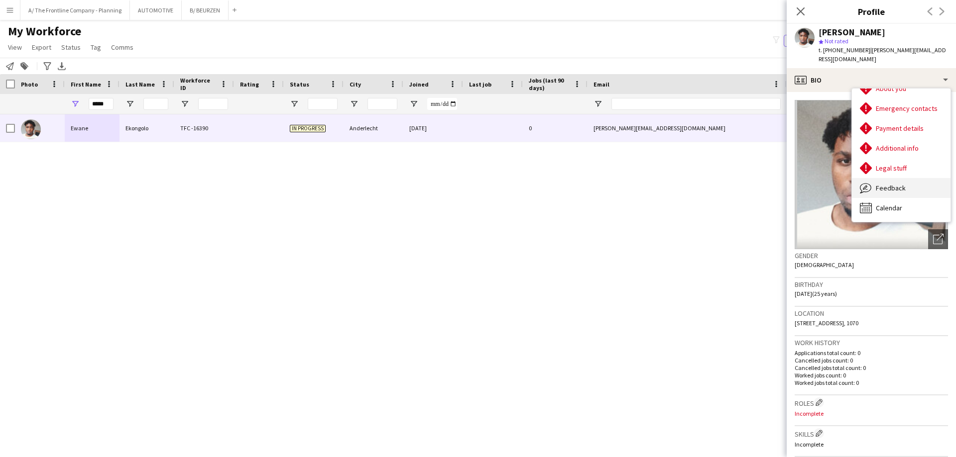
click at [891, 184] on span "Feedback" at bounding box center [891, 188] width 30 height 9
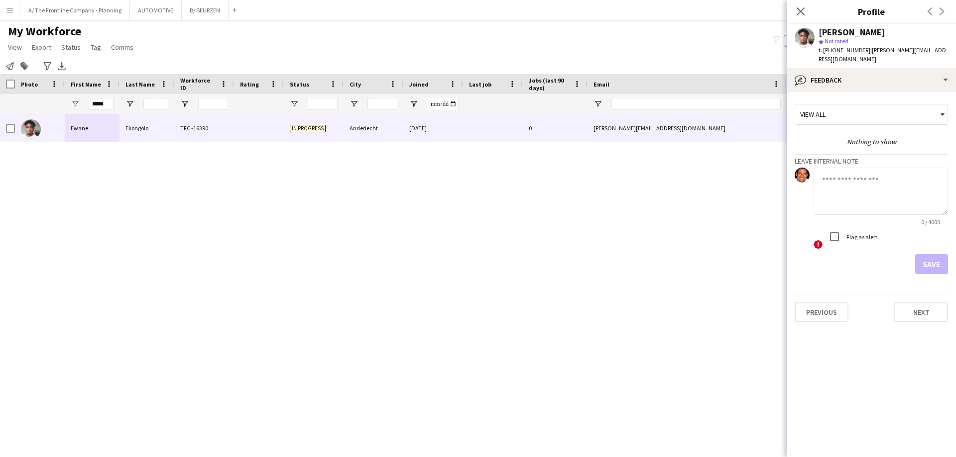
click at [869, 175] on textarea at bounding box center [880, 191] width 134 height 47
paste textarea "**********"
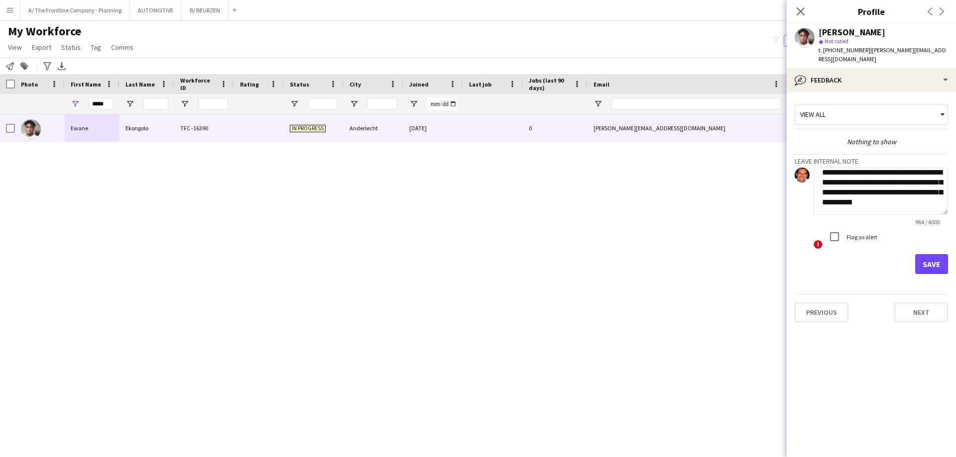
type textarea "**********"
click at [925, 254] on button "Save" at bounding box center [931, 264] width 33 height 20
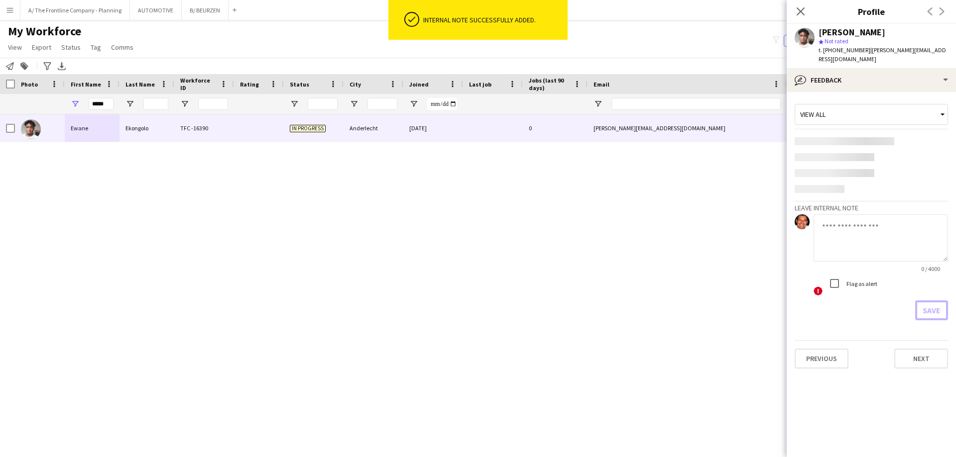
scroll to position [0, 0]
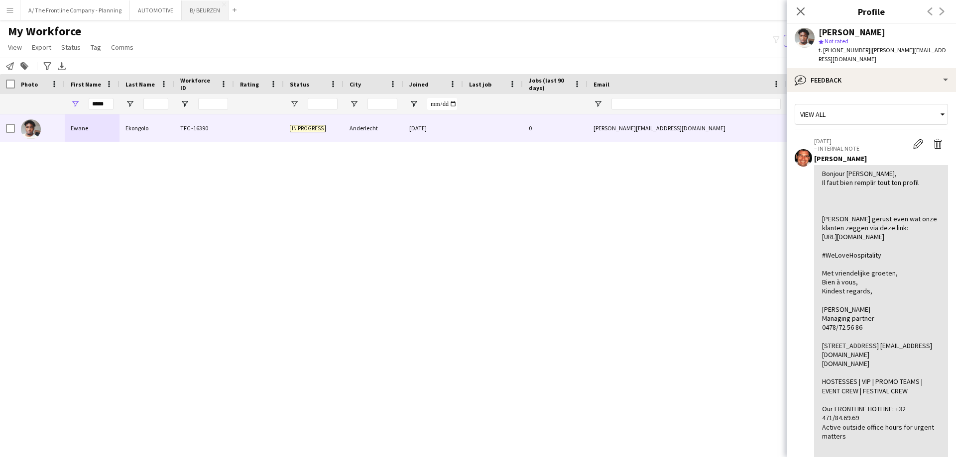
click at [197, 11] on button "B/ BEURZEN Close" at bounding box center [205, 9] width 47 height 19
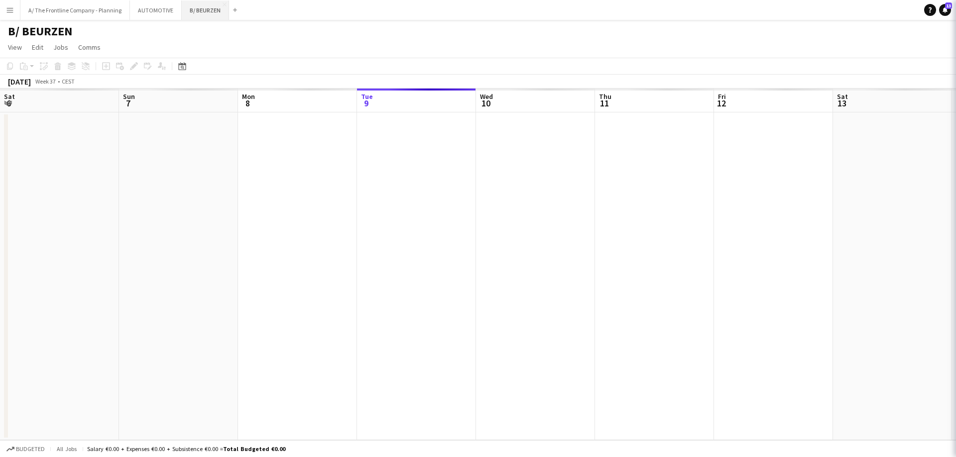
scroll to position [0, 238]
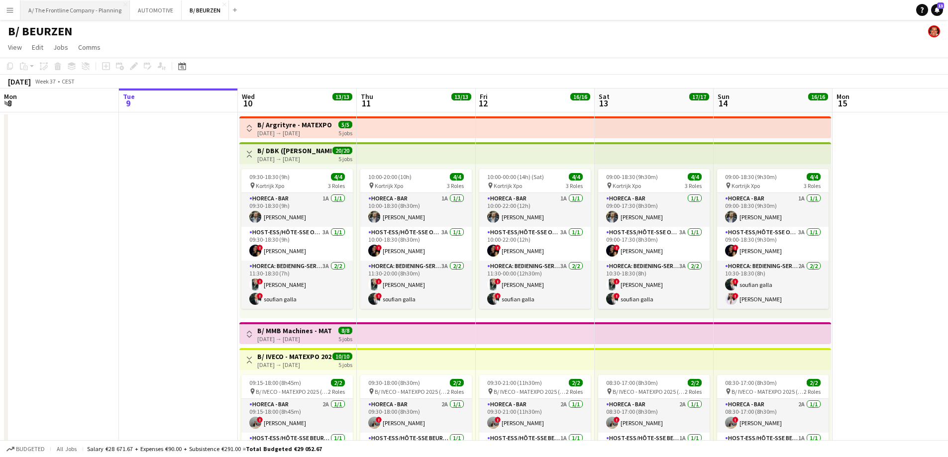
click at [65, 11] on button "A/ The Frontline Company - Planning Close" at bounding box center [75, 9] width 110 height 19
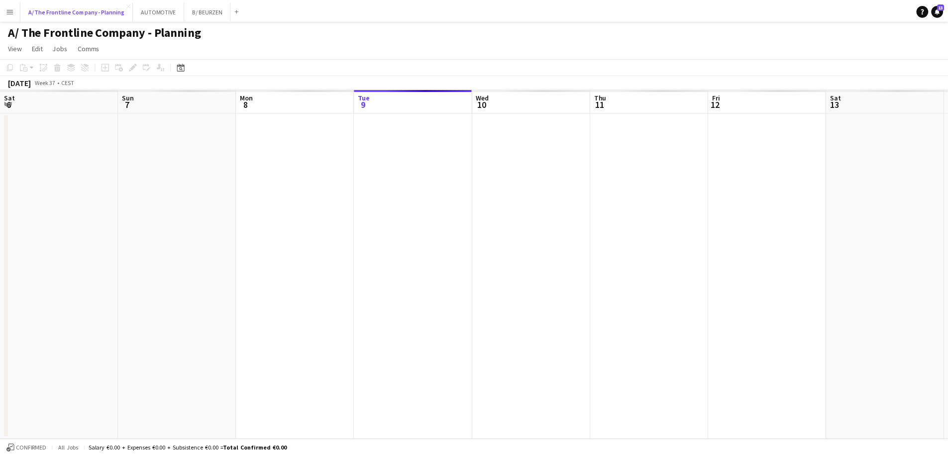
scroll to position [0, 238]
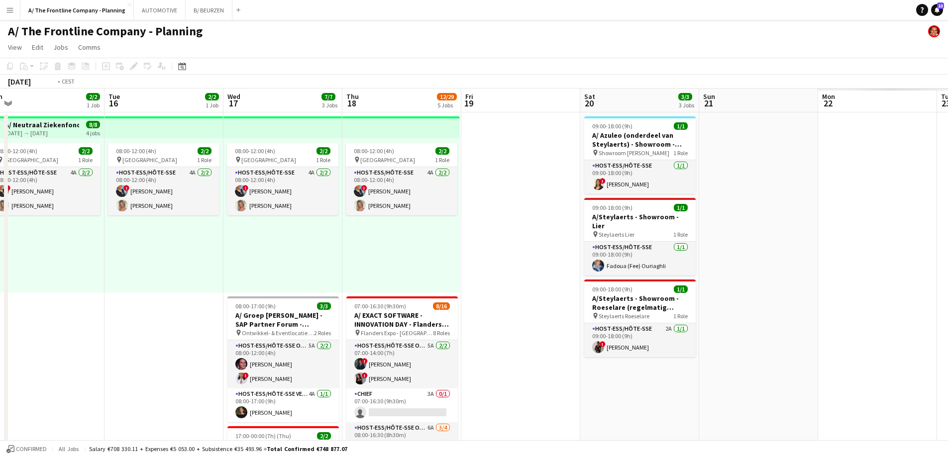
drag, startPoint x: 753, startPoint y: 221, endPoint x: 288, endPoint y: 218, distance: 464.9
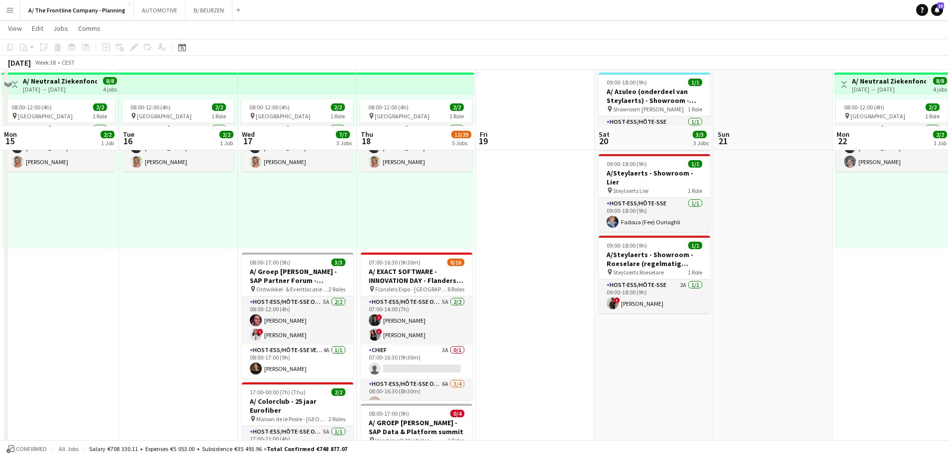
scroll to position [0, 0]
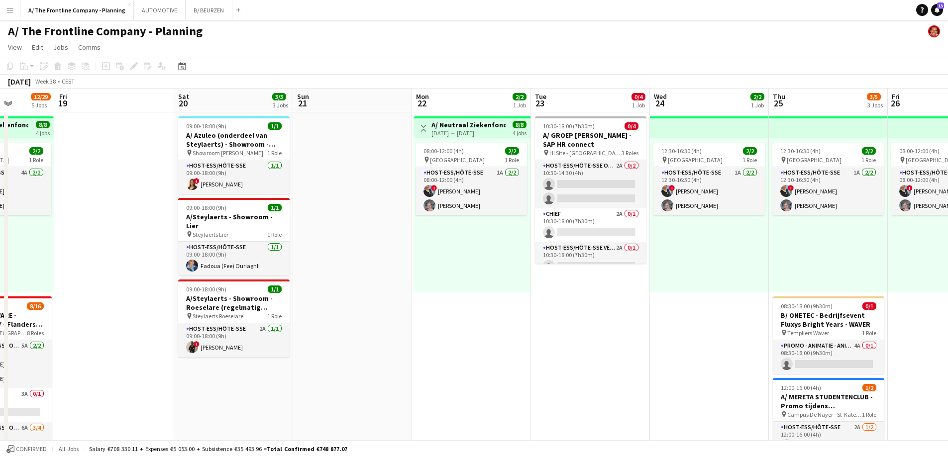
drag, startPoint x: 598, startPoint y: 276, endPoint x: 183, endPoint y: 240, distance: 416.7
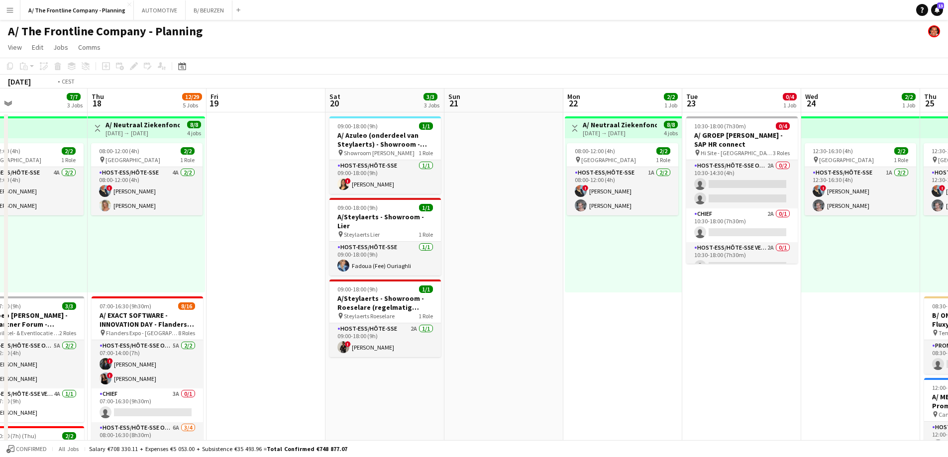
drag, startPoint x: 357, startPoint y: 280, endPoint x: 782, endPoint y: 256, distance: 425.3
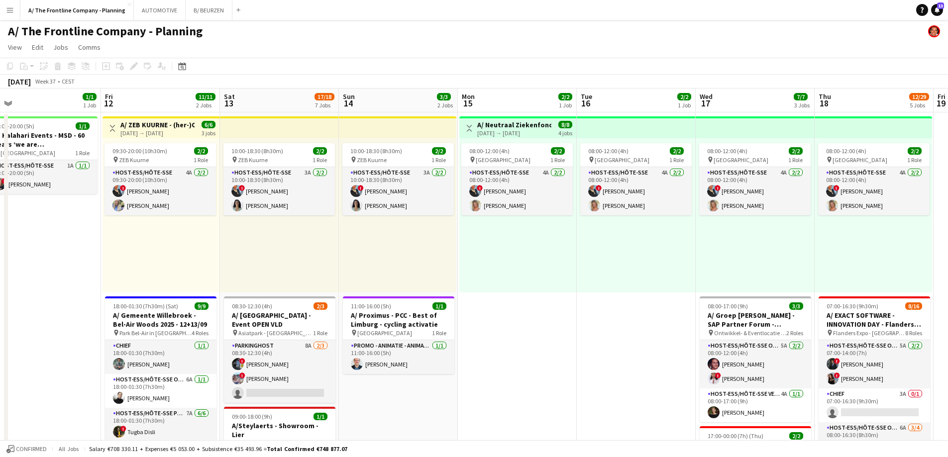
drag, startPoint x: 292, startPoint y: 256, endPoint x: 725, endPoint y: 258, distance: 433.1
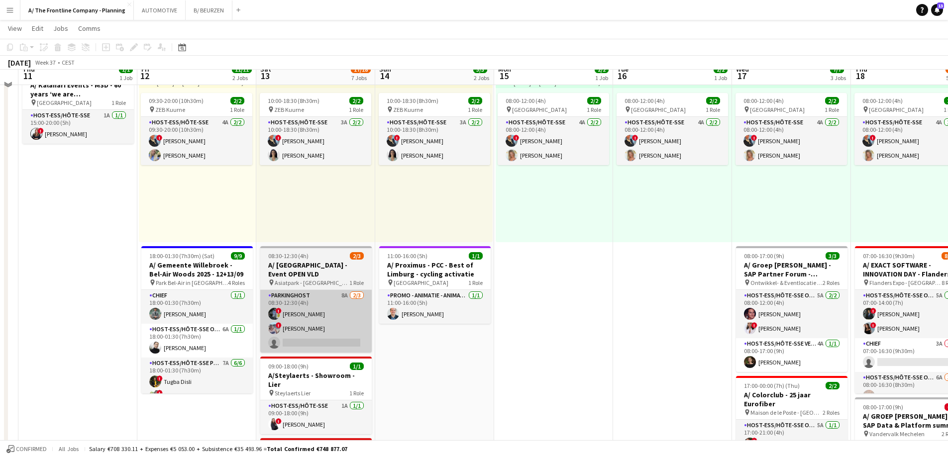
scroll to position [50, 0]
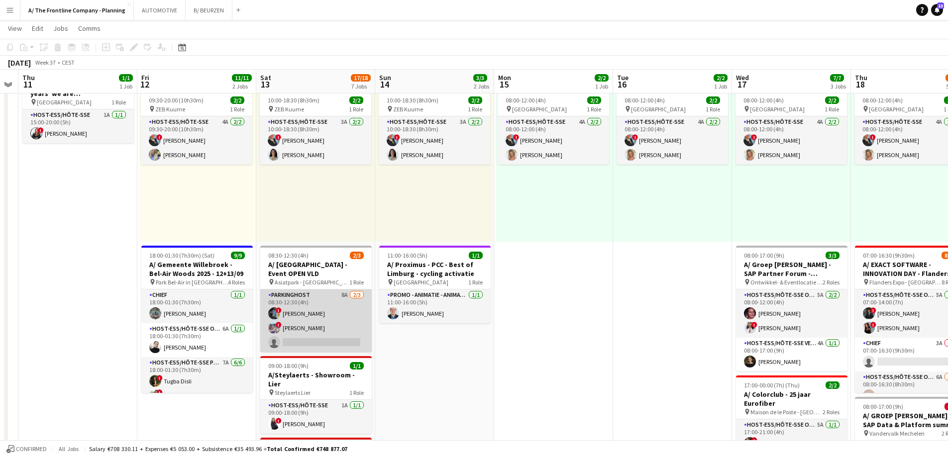
click at [332, 310] on app-card-role "Parkinghost 8A [DATE] 08:30-12:30 (4h) ! [PERSON_NAME] ! [PERSON_NAME] single-n…" at bounding box center [316, 321] width 112 height 63
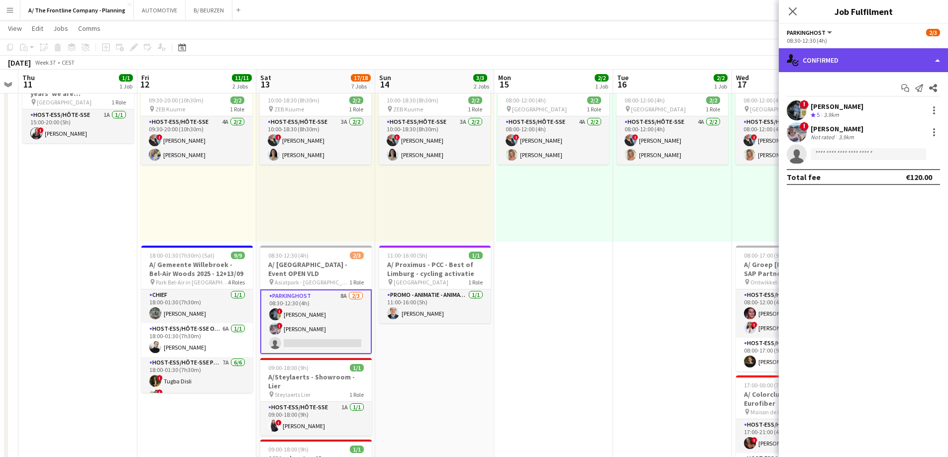
click at [867, 62] on div "single-neutral-actions-check-2 Confirmed" at bounding box center [863, 60] width 169 height 24
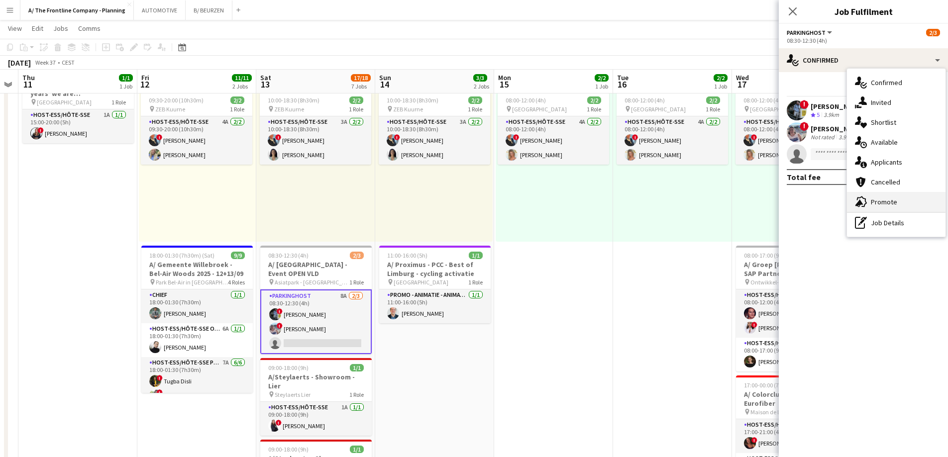
click at [878, 203] on span "Promote" at bounding box center [884, 202] width 26 height 9
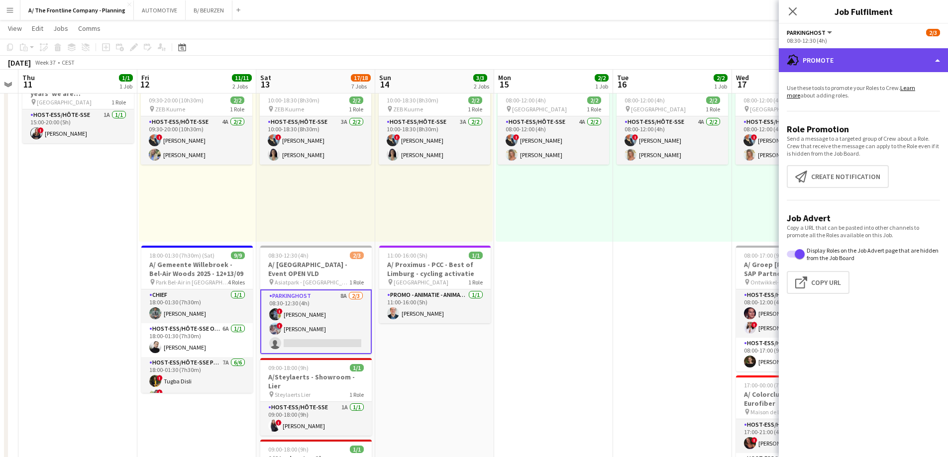
click at [880, 60] on div "advertising-megaphone Promote" at bounding box center [863, 60] width 169 height 24
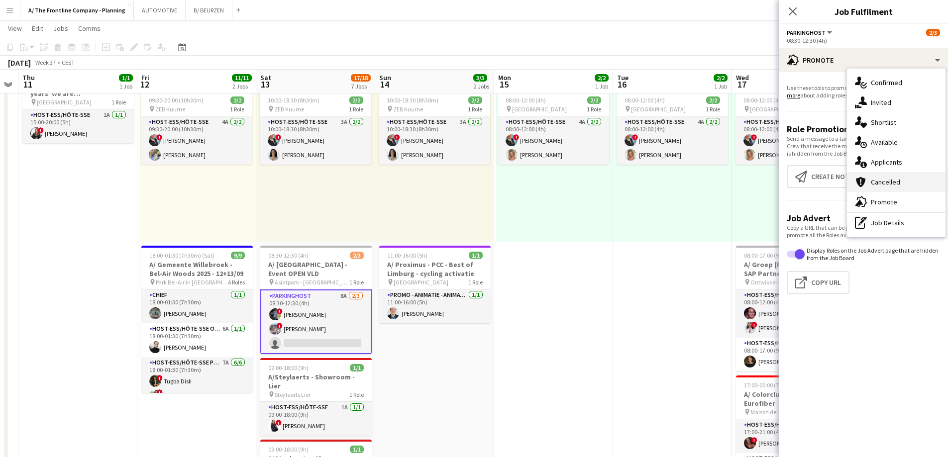
click at [892, 182] on span "Cancelled" at bounding box center [885, 182] width 29 height 9
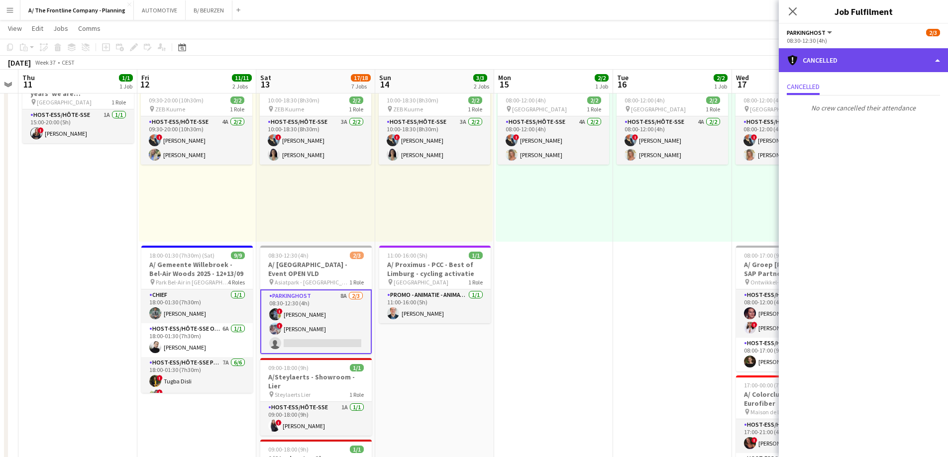
click at [857, 69] on div "cancellation Cancelled" at bounding box center [863, 60] width 169 height 24
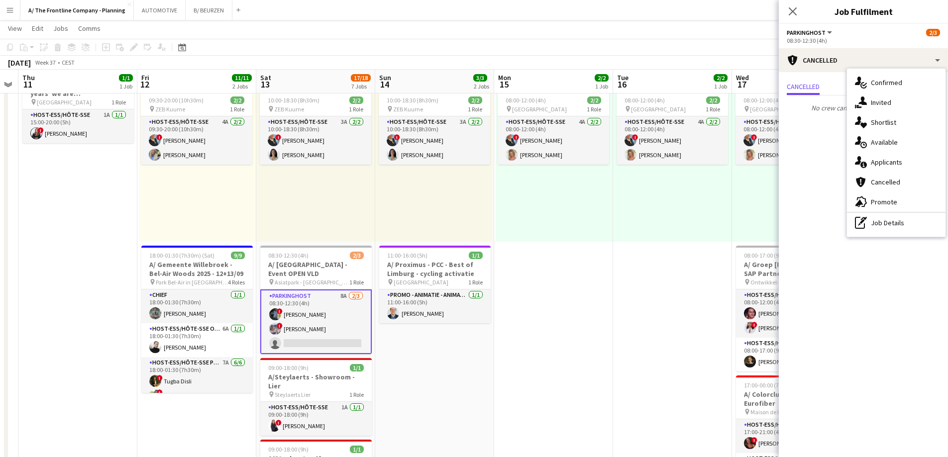
click at [861, 166] on icon "single-neutral-actions-information" at bounding box center [861, 162] width 12 height 12
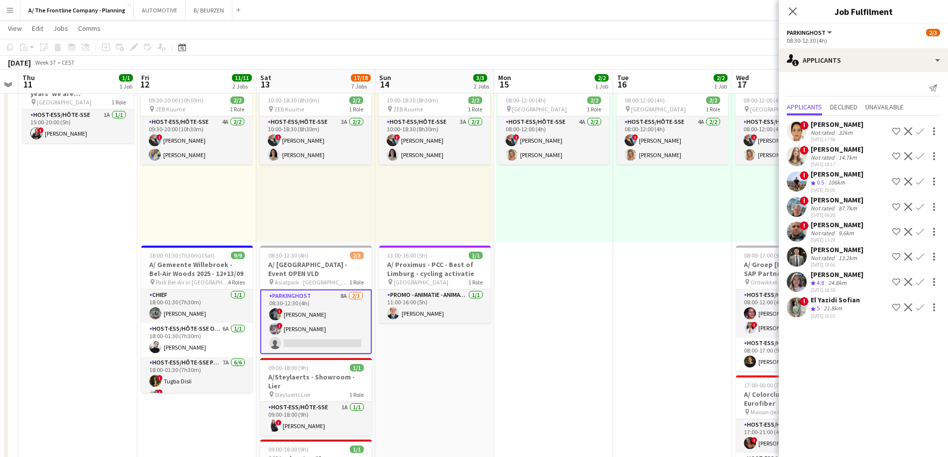
click at [904, 261] on app-icon "Decline" at bounding box center [908, 257] width 8 height 8
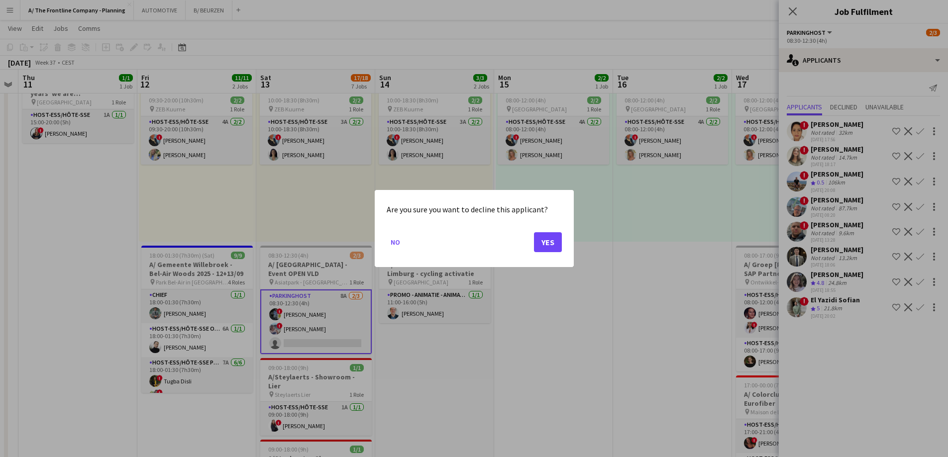
scroll to position [0, 0]
click at [542, 238] on button "Yes" at bounding box center [548, 242] width 28 height 20
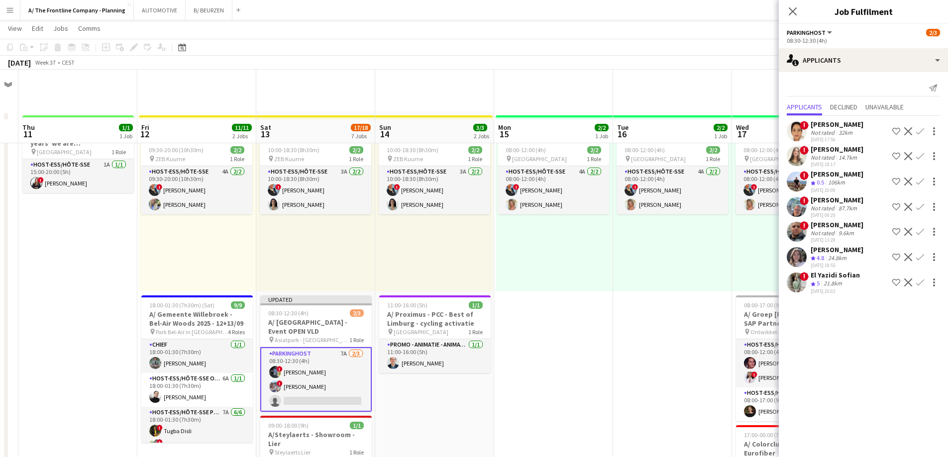
scroll to position [50, 0]
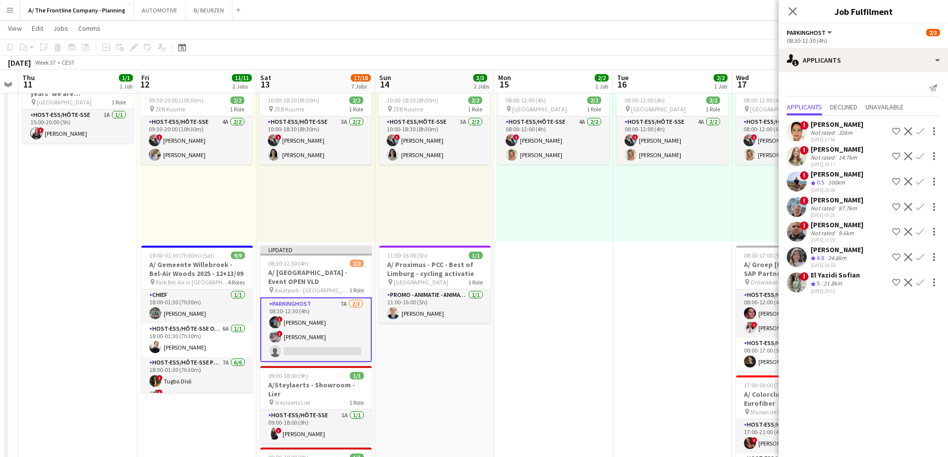
click at [562, 251] on app-date-cell "Toggle View A/ Neutraal Ziekenfonds Vlaanderen (NZVL) - [GEOGRAPHIC_DATA] - 15-…" at bounding box center [553, 458] width 119 height 792
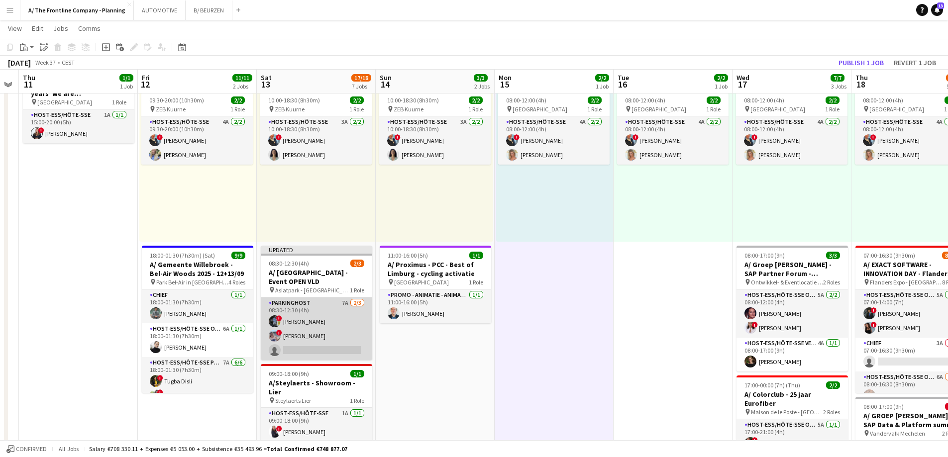
click at [333, 317] on app-card-role "Parkinghost 7A [DATE] 08:30-12:30 (4h) ! [PERSON_NAME] ! [PERSON_NAME] single-n…" at bounding box center [317, 329] width 112 height 63
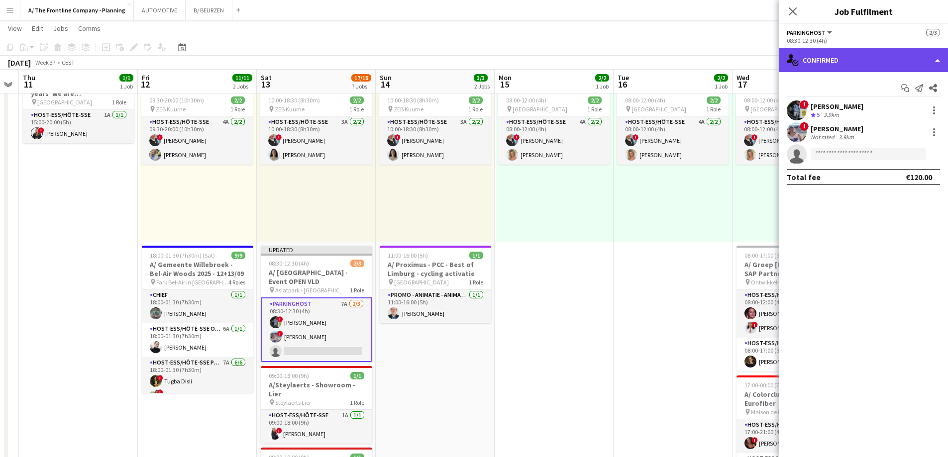
click at [860, 57] on div "single-neutral-actions-check-2 Confirmed" at bounding box center [863, 60] width 169 height 24
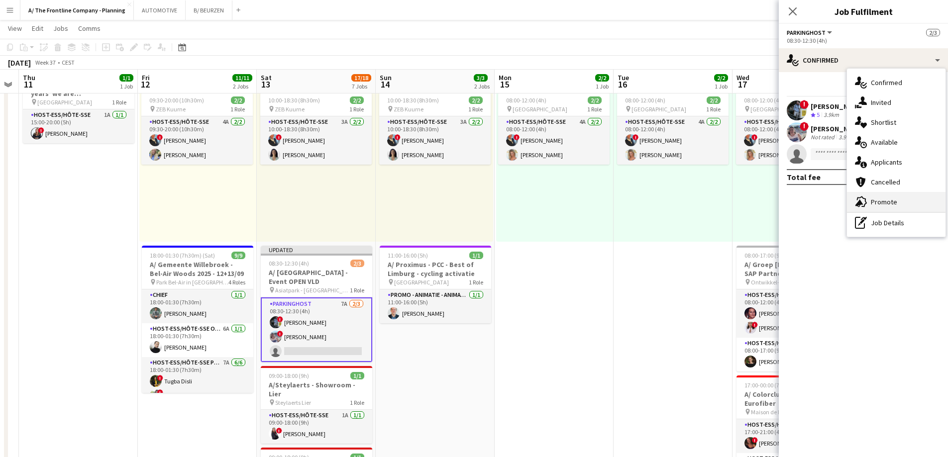
click at [883, 201] on span "Promote" at bounding box center [884, 202] width 26 height 9
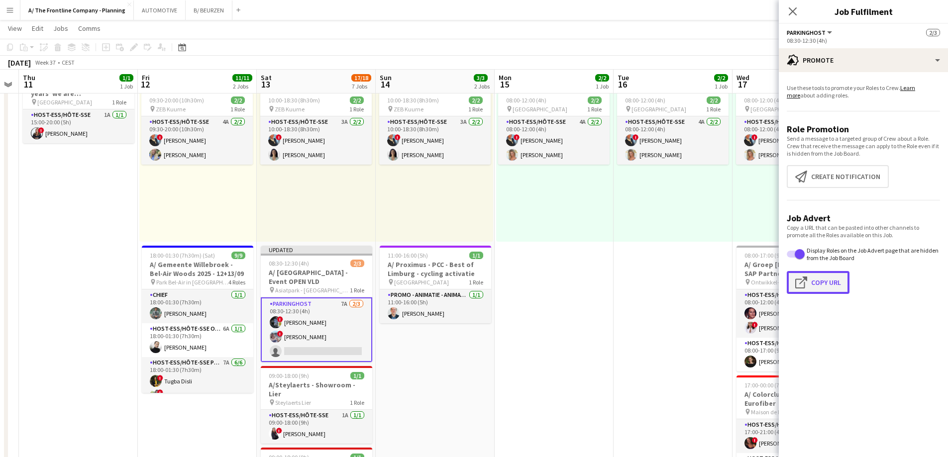
click at [824, 279] on button "Click to copy URL Copy Url" at bounding box center [818, 282] width 63 height 23
